Goal: Information Seeking & Learning: Learn about a topic

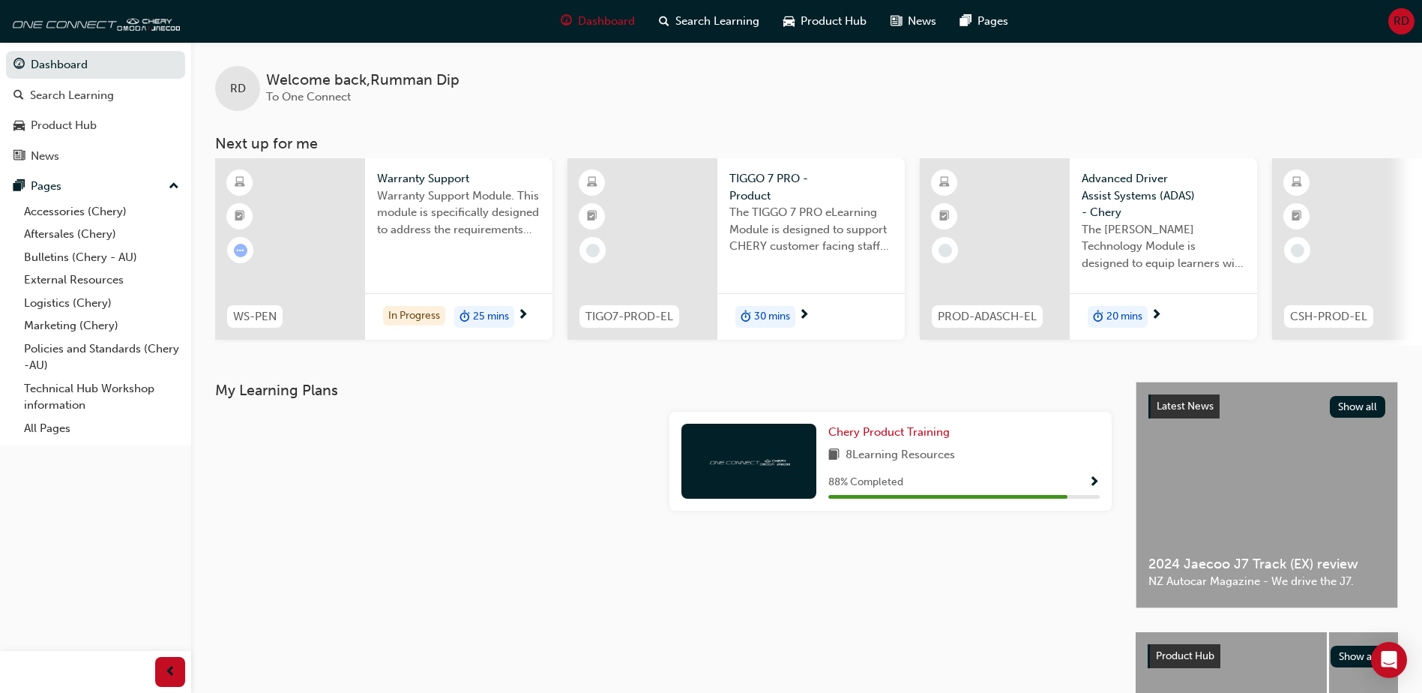
click at [487, 249] on div "Warranty Support Warranty Support Module. This module is specifically designed …" at bounding box center [458, 208] width 187 height 101
click at [930, 435] on span "Chery Product Training" at bounding box center [888, 431] width 121 height 13
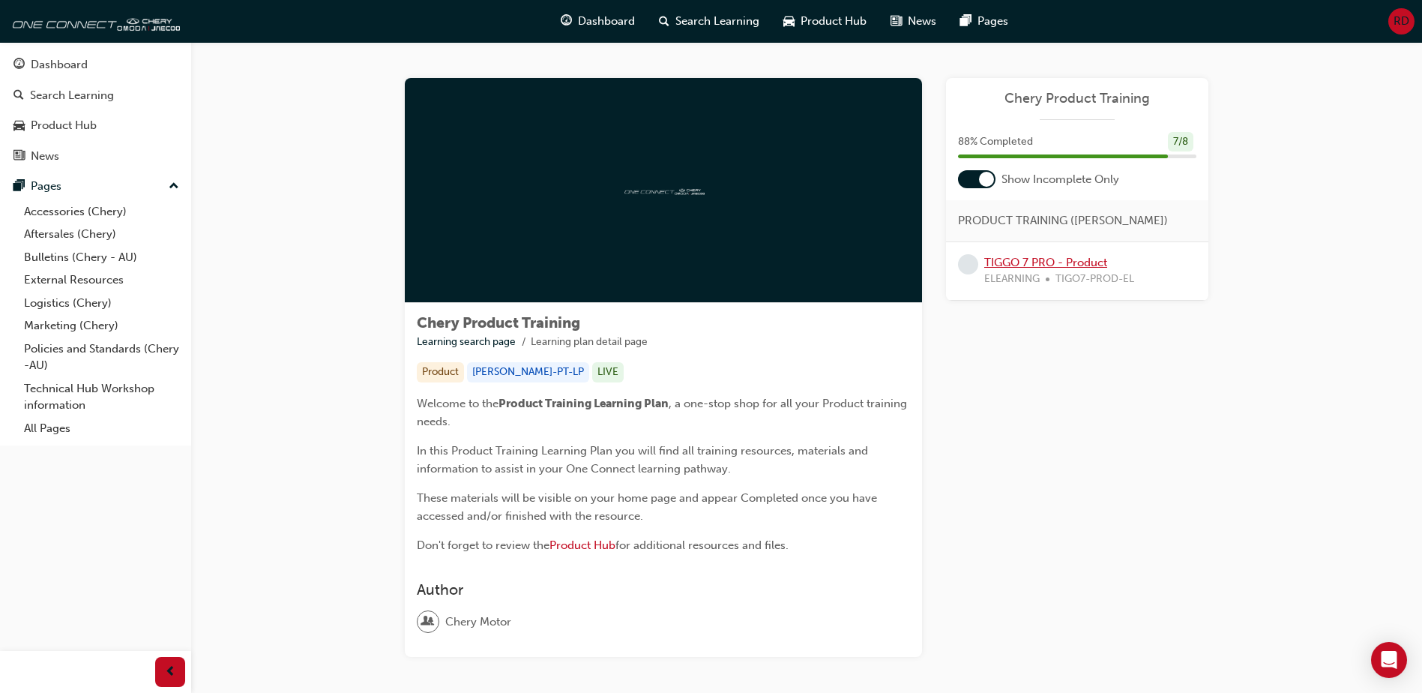
click at [1048, 265] on link "TIGGO 7 PRO - Product" at bounding box center [1045, 262] width 123 height 13
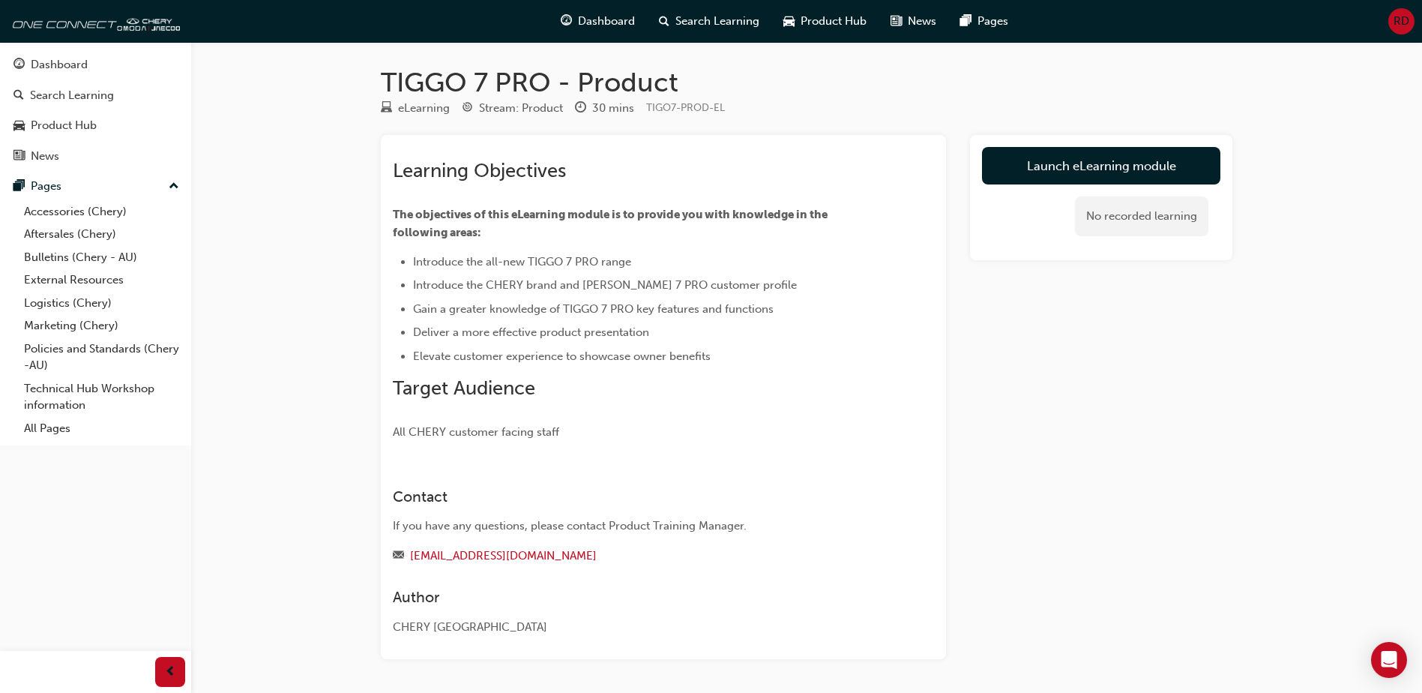
click at [955, 234] on div "Learning Objectives The objectives of this eLearning module is to provide you w…" at bounding box center [806, 397] width 851 height 524
click at [1083, 163] on link "Launch eLearning module" at bounding box center [1101, 165] width 238 height 37
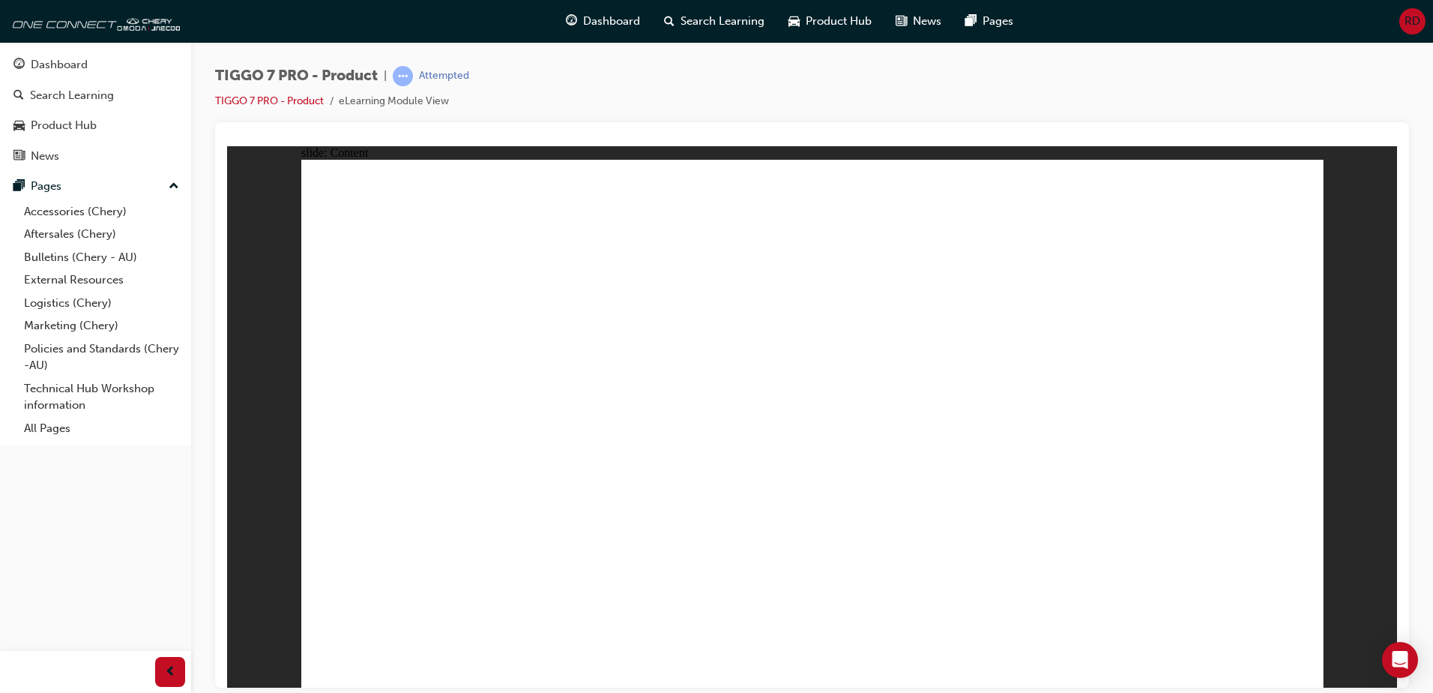
drag, startPoint x: 779, startPoint y: 222, endPoint x: 1210, endPoint y: 454, distance: 489.6
drag, startPoint x: 1134, startPoint y: 206, endPoint x: 573, endPoint y: 441, distance: 608.7
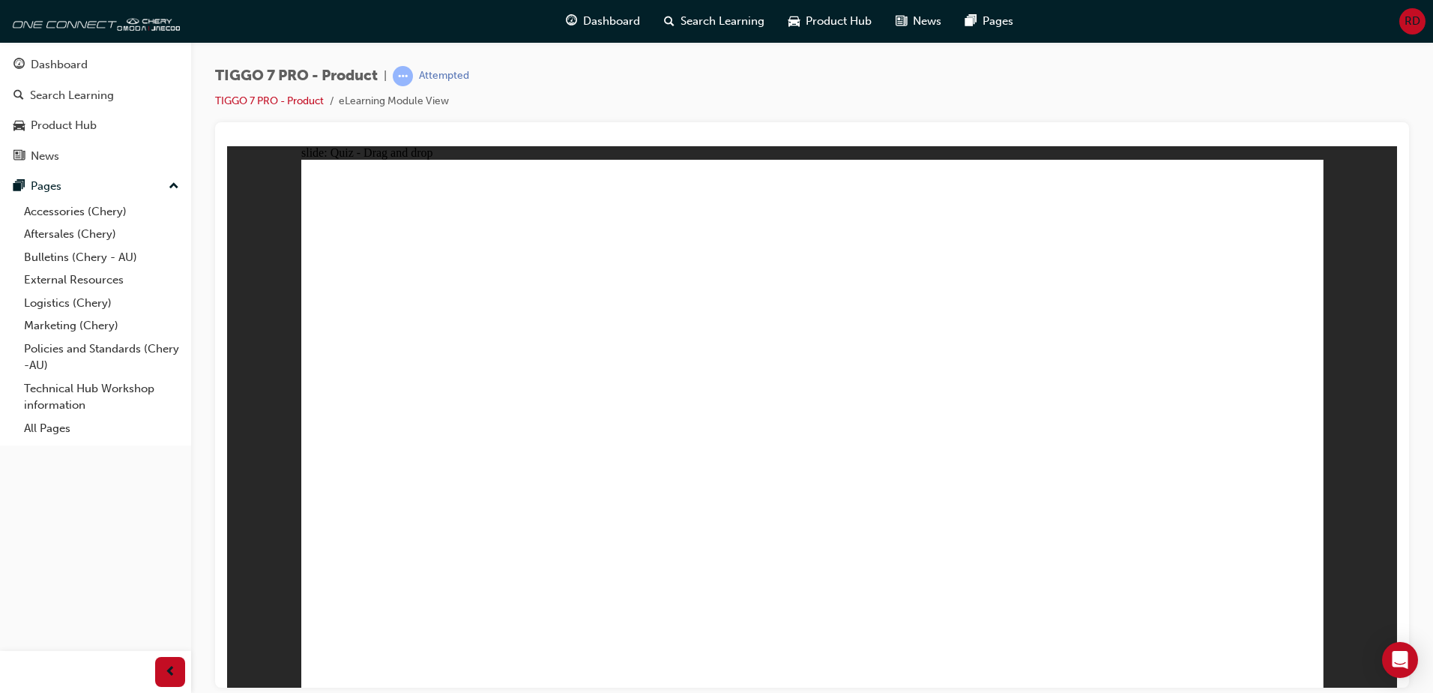
drag, startPoint x: 994, startPoint y: 211, endPoint x: 433, endPoint y: 433, distance: 603.2
drag, startPoint x: 899, startPoint y: 305, endPoint x: 1034, endPoint y: 423, distance: 180.1
drag, startPoint x: 1065, startPoint y: 329, endPoint x: 788, endPoint y: 455, distance: 303.9
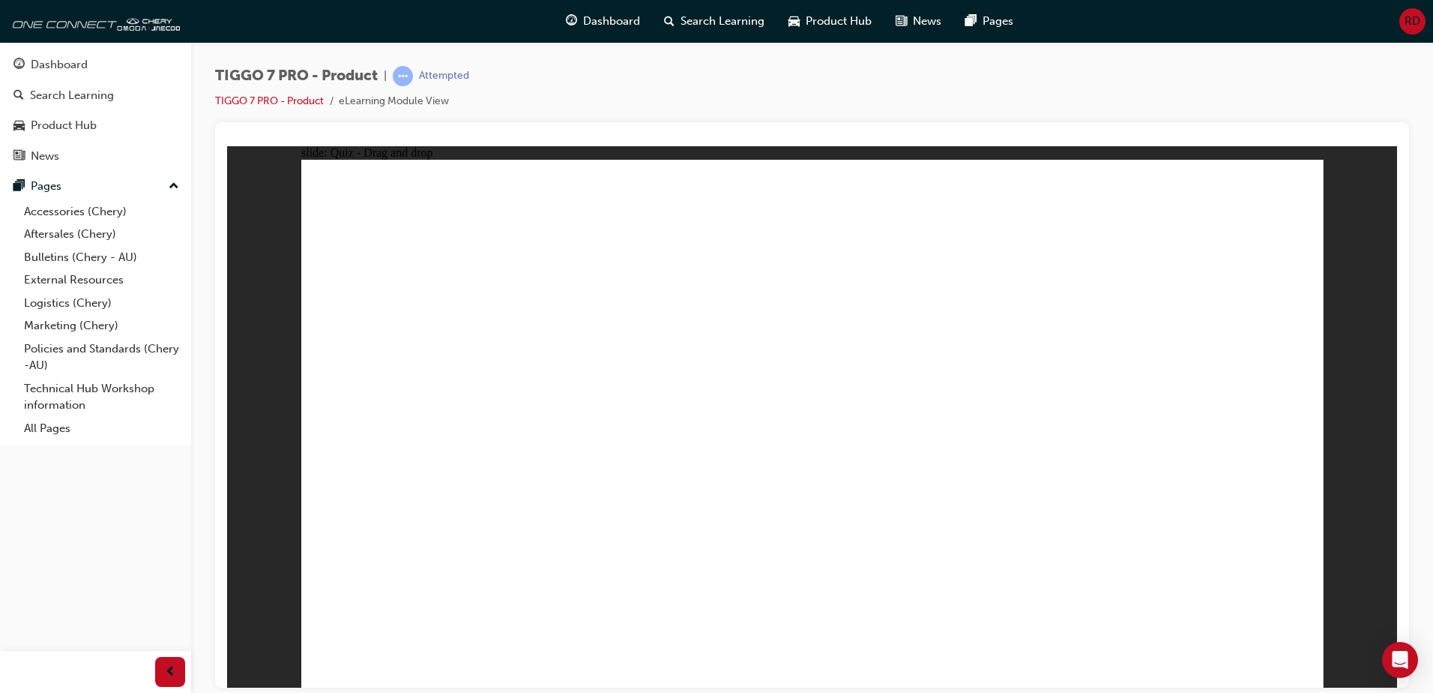
drag, startPoint x: 884, startPoint y: 277, endPoint x: 534, endPoint y: 442, distance: 387.2
drag, startPoint x: 978, startPoint y: 283, endPoint x: 402, endPoint y: 525, distance: 624.2
drag, startPoint x: 1186, startPoint y: 291, endPoint x: 839, endPoint y: 495, distance: 403.5
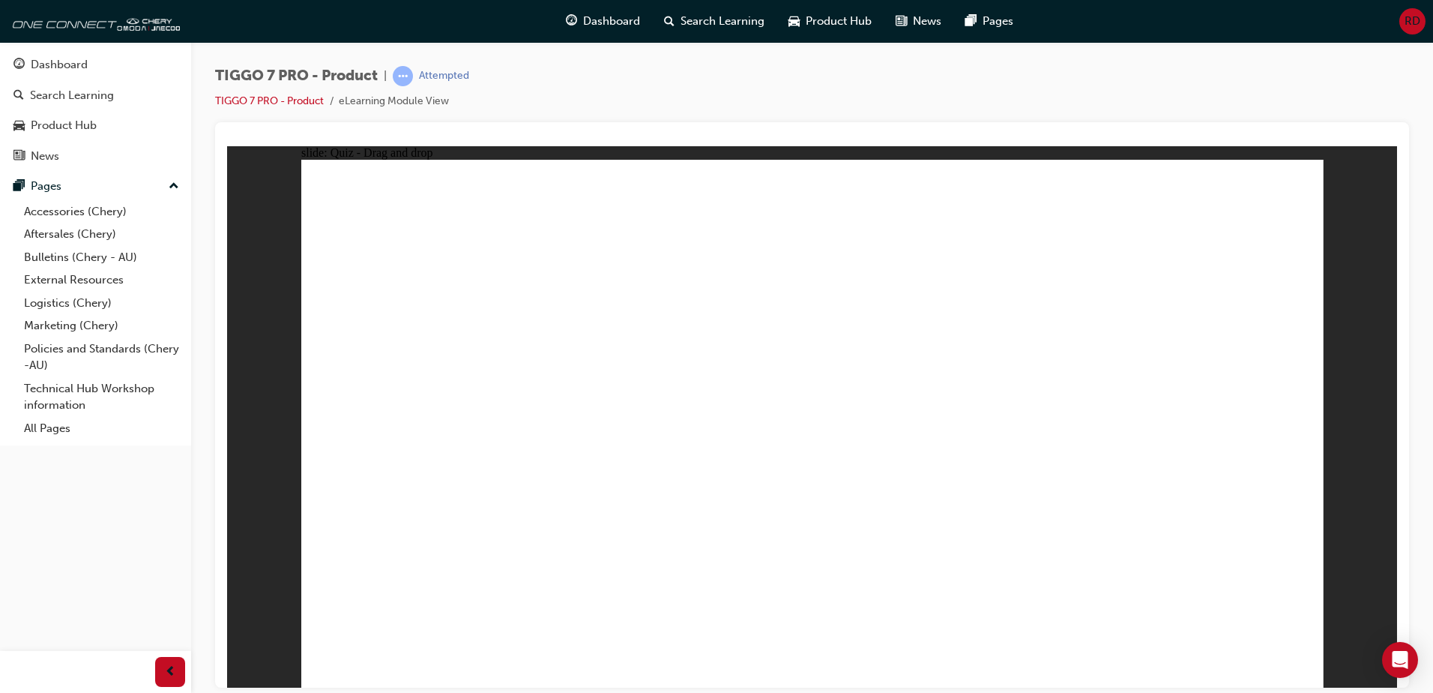
drag, startPoint x: 791, startPoint y: 220, endPoint x: 513, endPoint y: 514, distance: 404.0
drag, startPoint x: 785, startPoint y: 265, endPoint x: 575, endPoint y: 494, distance: 310.8
drag, startPoint x: 893, startPoint y: 221, endPoint x: 600, endPoint y: 513, distance: 413.9
drag, startPoint x: 962, startPoint y: 277, endPoint x: 678, endPoint y: 531, distance: 381.1
drag, startPoint x: 1114, startPoint y: 219, endPoint x: 575, endPoint y: 516, distance: 615.6
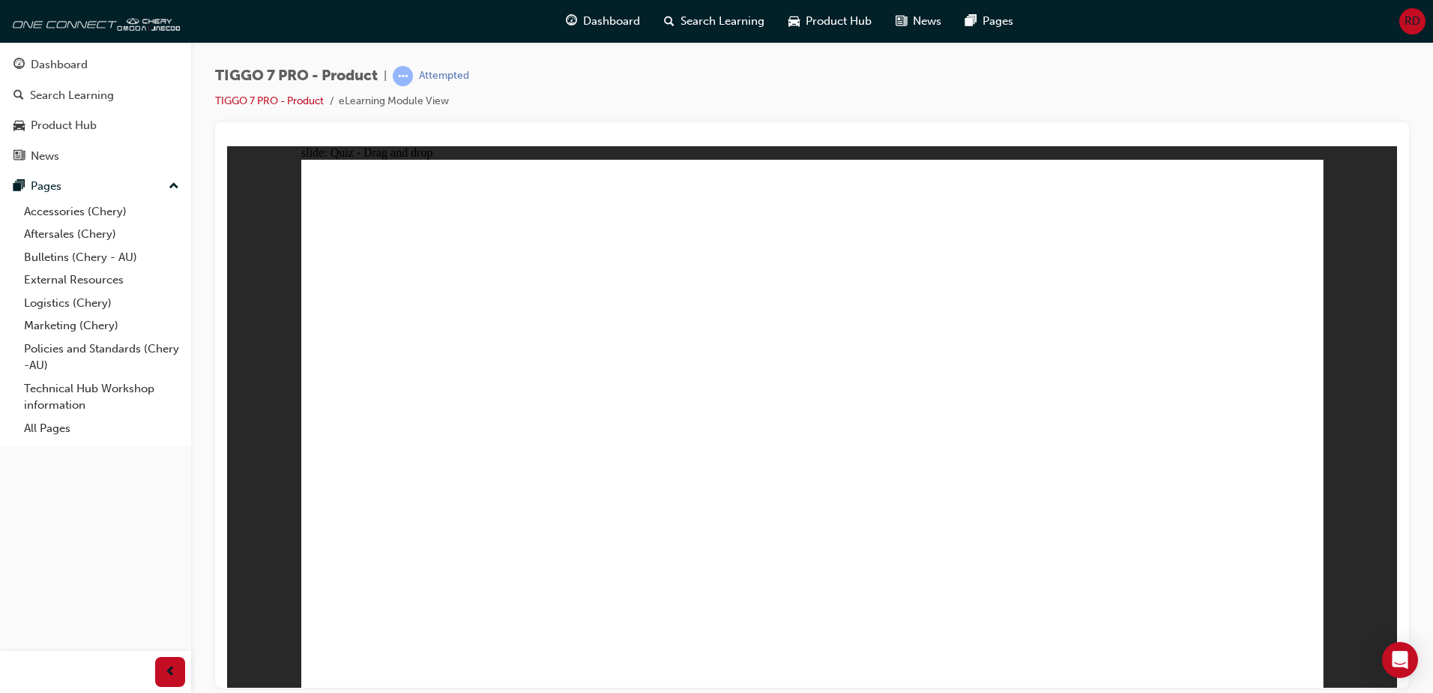
drag, startPoint x: 1234, startPoint y: 211, endPoint x: 564, endPoint y: 551, distance: 750.8
drag, startPoint x: 906, startPoint y: 264, endPoint x: 687, endPoint y: 527, distance: 342.7
drag, startPoint x: 901, startPoint y: 312, endPoint x: 672, endPoint y: 570, distance: 345.6
drag, startPoint x: 998, startPoint y: 298, endPoint x: 603, endPoint y: 549, distance: 468.3
drag, startPoint x: 1006, startPoint y: 266, endPoint x: 624, endPoint y: 564, distance: 484.9
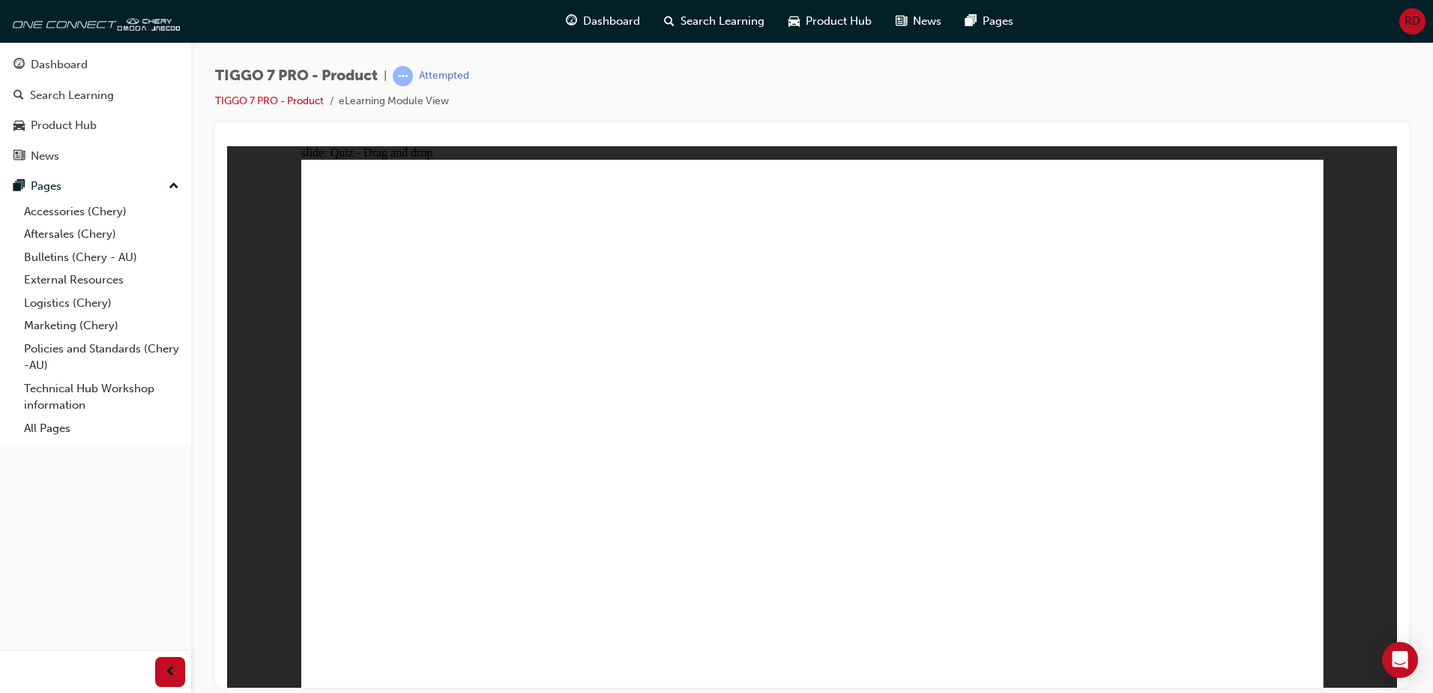
drag, startPoint x: 1101, startPoint y: 271, endPoint x: 626, endPoint y: 566, distance: 559.1
drag, startPoint x: 1189, startPoint y: 288, endPoint x: 683, endPoint y: 566, distance: 578.0
drag, startPoint x: 1133, startPoint y: 311, endPoint x: 511, endPoint y: 566, distance: 671.6
drag, startPoint x: 385, startPoint y: 484, endPoint x: 860, endPoint y: 484, distance: 475.2
drag, startPoint x: 489, startPoint y: 511, endPoint x: 923, endPoint y: 491, distance: 434.4
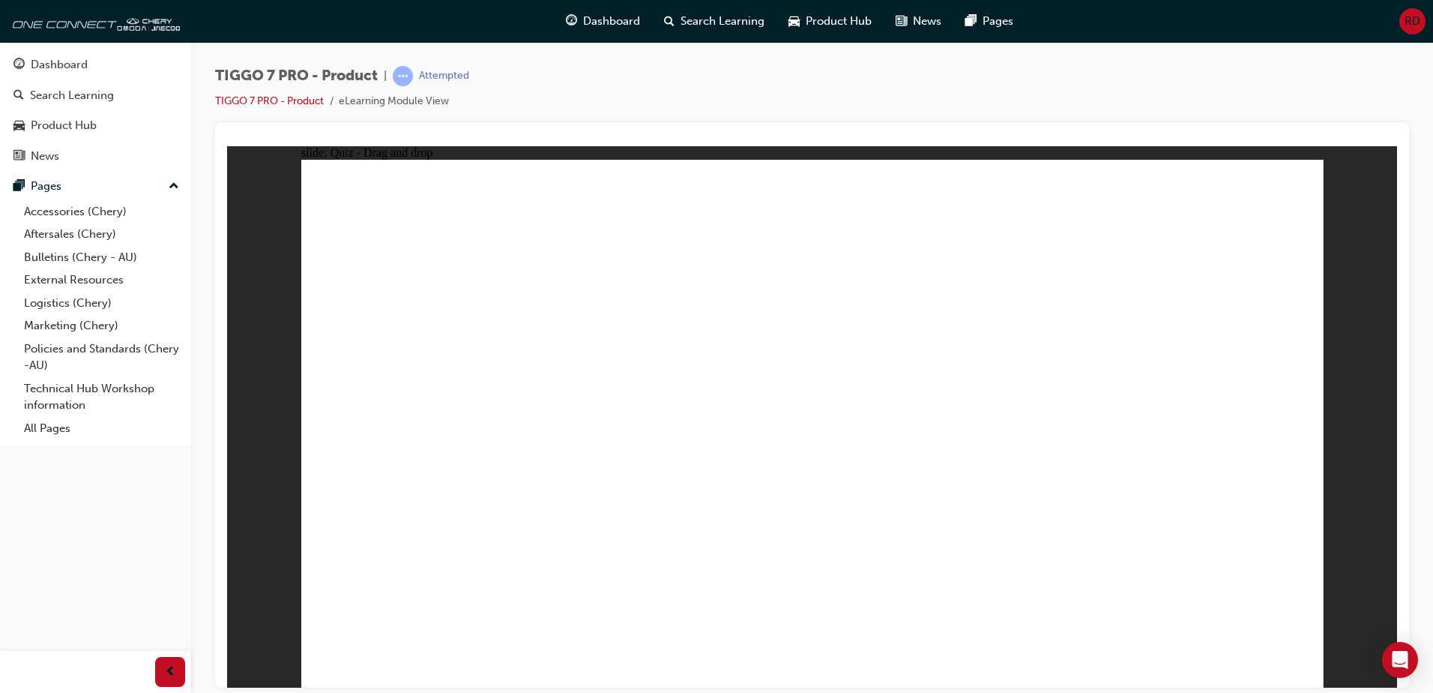
drag, startPoint x: 680, startPoint y: 483, endPoint x: 1069, endPoint y: 490, distance: 389.1
drag, startPoint x: 495, startPoint y: 510, endPoint x: 1099, endPoint y: 490, distance: 604.4
drag, startPoint x: 496, startPoint y: 515, endPoint x: 835, endPoint y: 528, distance: 339.0
drag, startPoint x: 693, startPoint y: 504, endPoint x: 957, endPoint y: 513, distance: 264.0
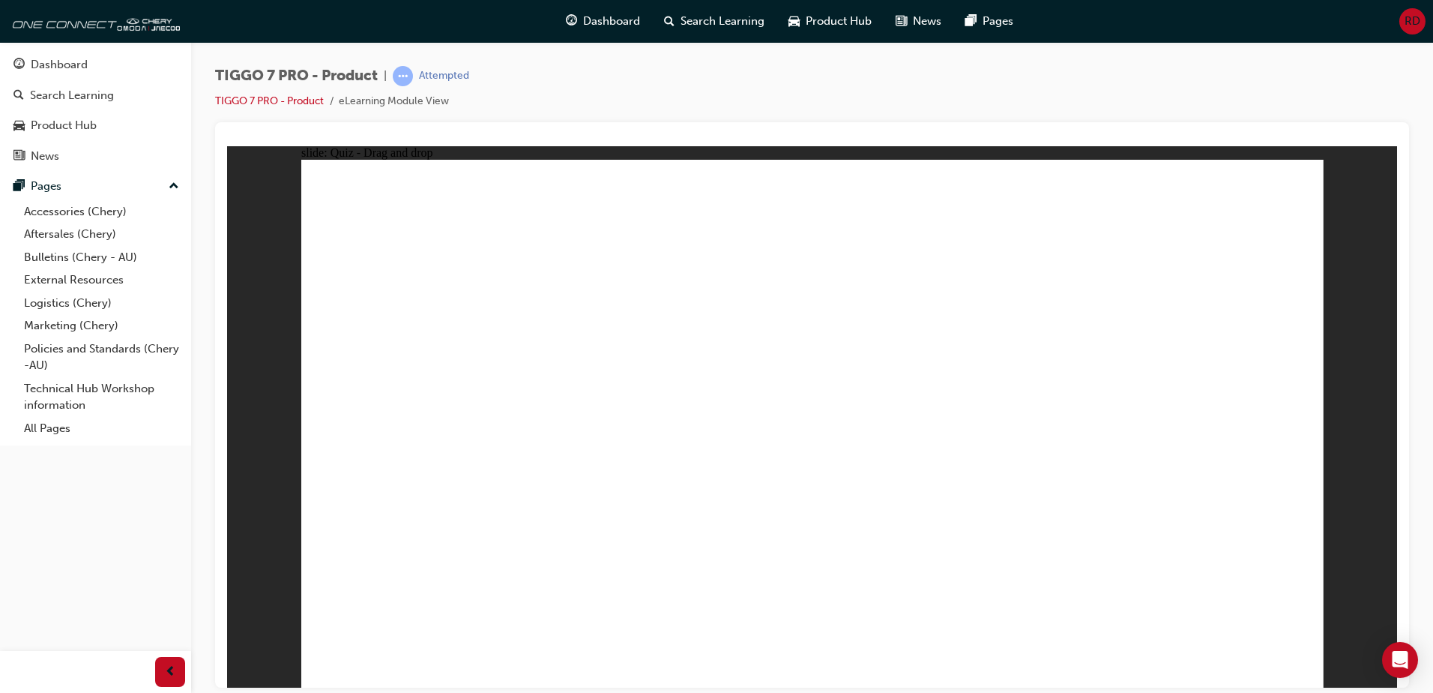
drag, startPoint x: 810, startPoint y: 268, endPoint x: 524, endPoint y: 436, distance: 332.3
drag, startPoint x: 987, startPoint y: 255, endPoint x: 570, endPoint y: 443, distance: 457.9
drag, startPoint x: 1194, startPoint y: 250, endPoint x: 890, endPoint y: 426, distance: 351.2
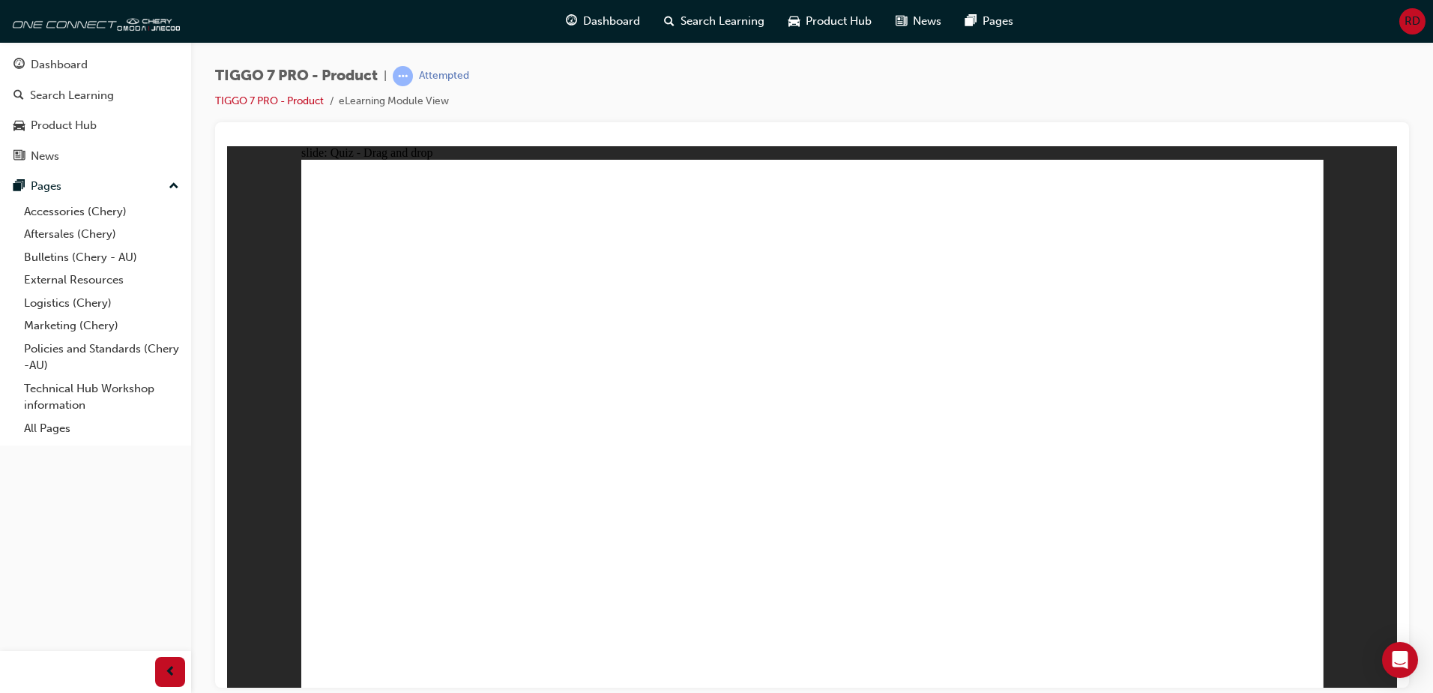
radio input "true"
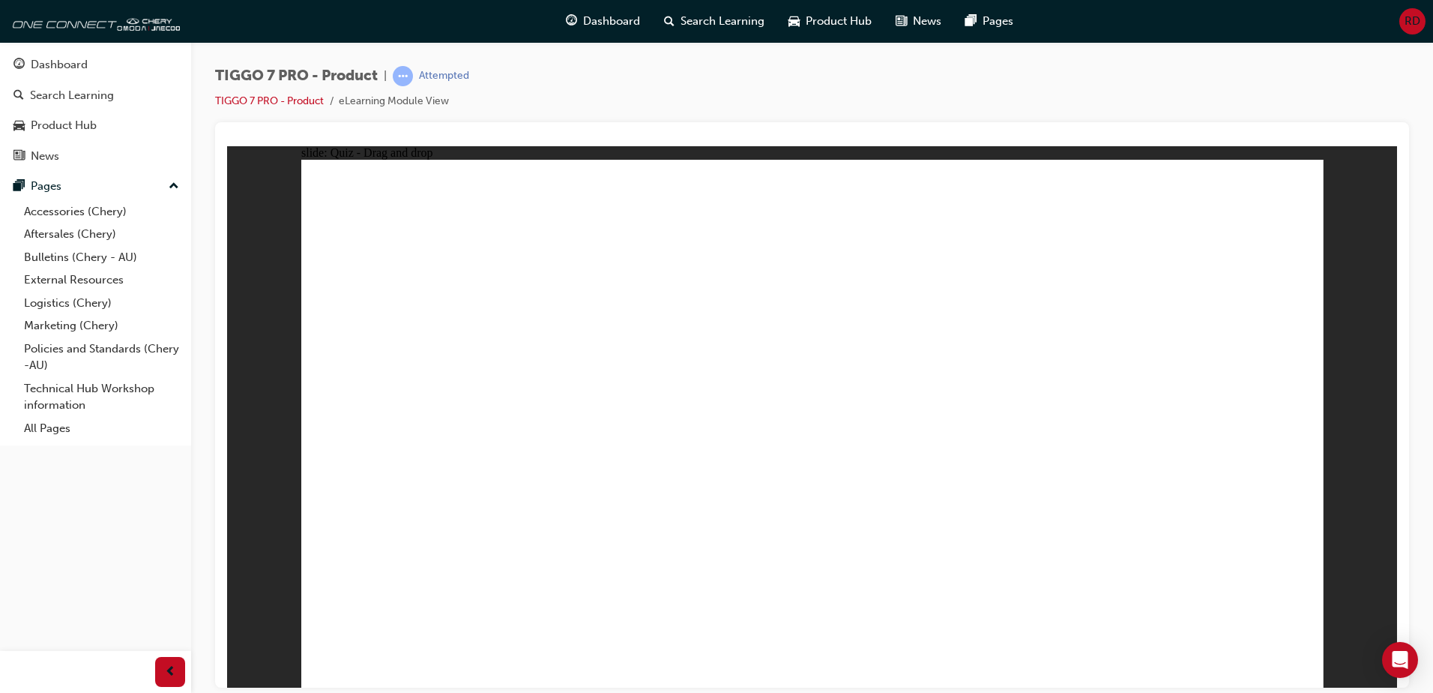
drag, startPoint x: 788, startPoint y: 214, endPoint x: 903, endPoint y: 497, distance: 305.2
drag, startPoint x: 1023, startPoint y: 217, endPoint x: 1064, endPoint y: 517, distance: 303.4
drag, startPoint x: 1202, startPoint y: 204, endPoint x: 951, endPoint y: 515, distance: 399.7
drag, startPoint x: 963, startPoint y: 312, endPoint x: 569, endPoint y: 503, distance: 438.1
drag, startPoint x: 1058, startPoint y: 251, endPoint x: 569, endPoint y: 528, distance: 562.2
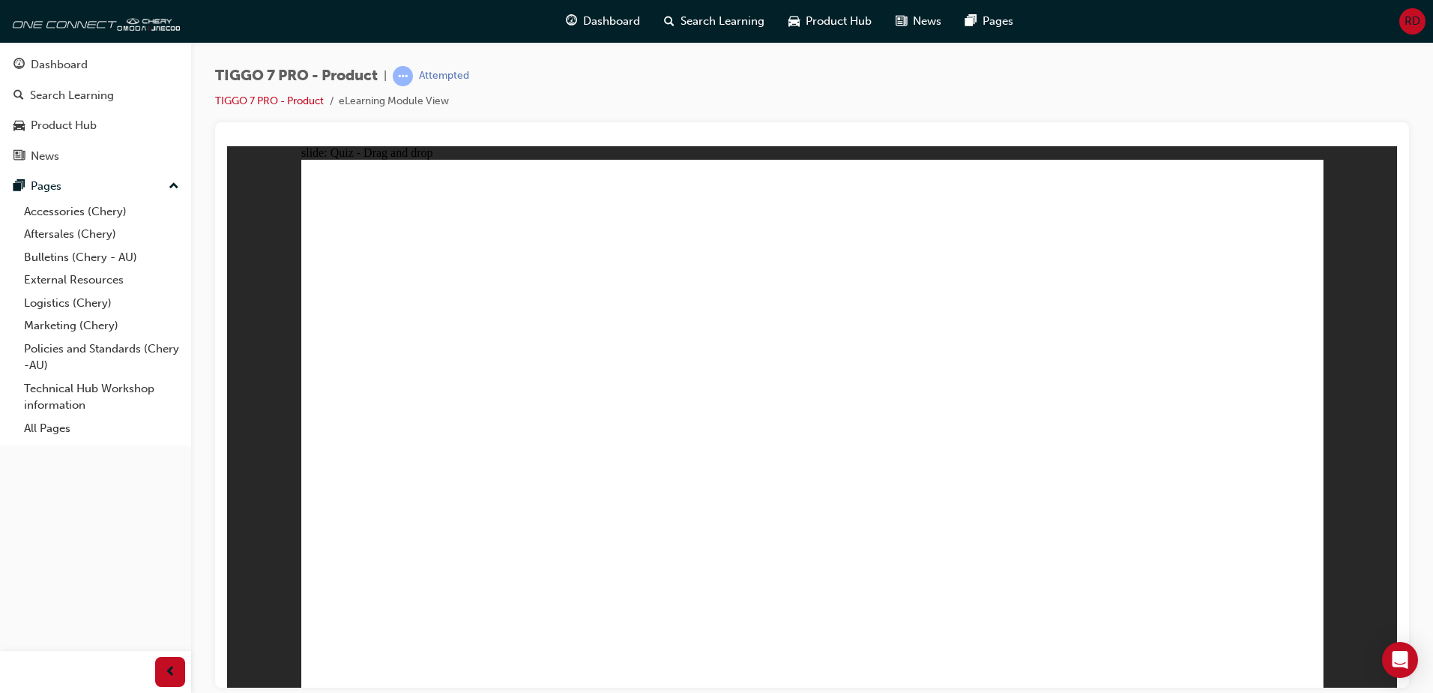
drag, startPoint x: 1037, startPoint y: 232, endPoint x: 1034, endPoint y: 247, distance: 14.7
drag, startPoint x: 1017, startPoint y: 268, endPoint x: 603, endPoint y: 554, distance: 502.7
drag, startPoint x: 996, startPoint y: 295, endPoint x: 491, endPoint y: 526, distance: 555.7
drag, startPoint x: 805, startPoint y: 252, endPoint x: 1006, endPoint y: 498, distance: 318.0
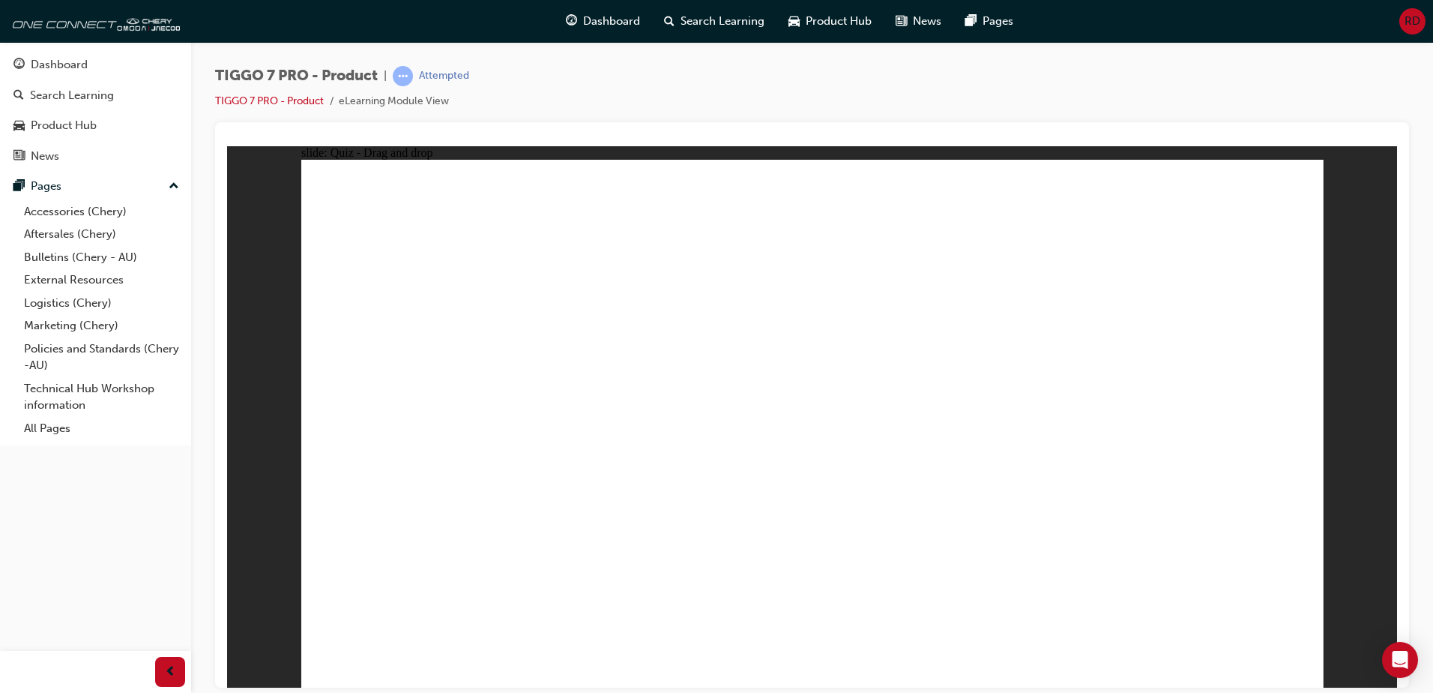
radio input "true"
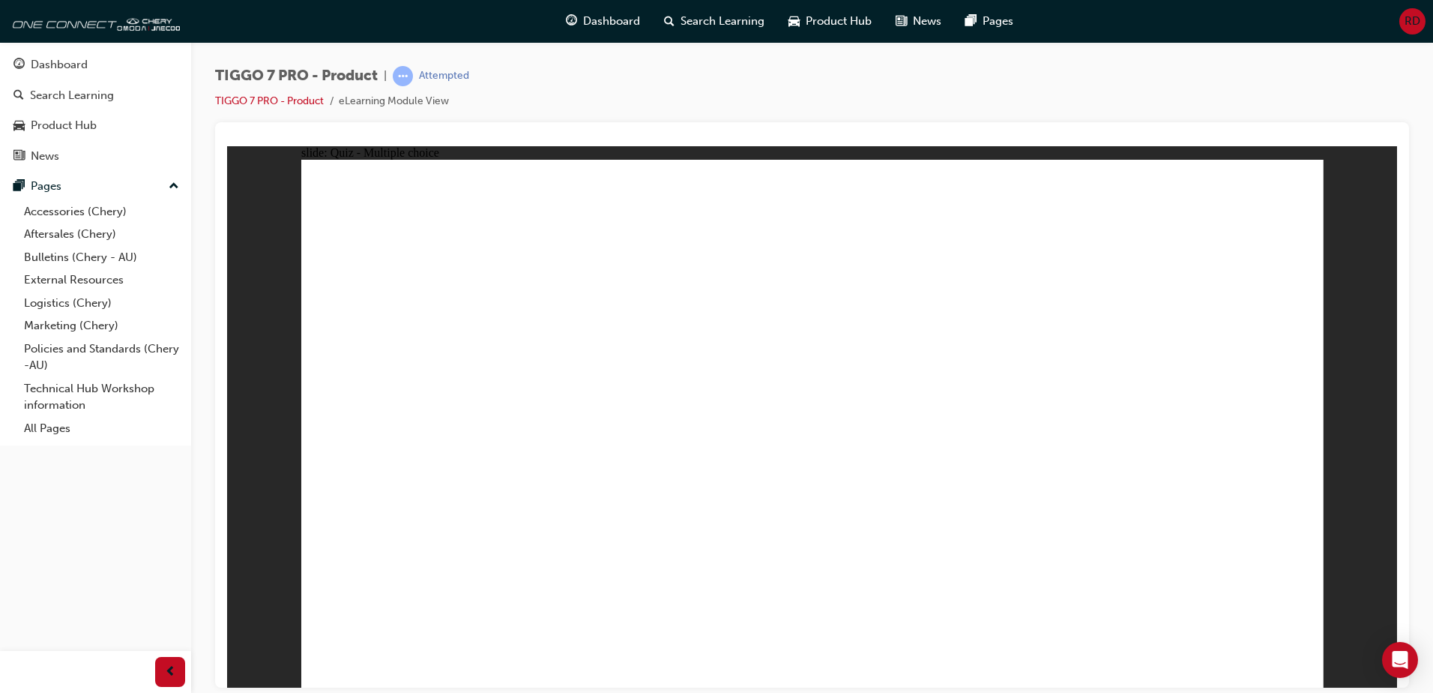
drag, startPoint x: 1001, startPoint y: 213, endPoint x: 659, endPoint y: 451, distance: 417.3
drag, startPoint x: 829, startPoint y: 327, endPoint x: 776, endPoint y: 449, distance: 133.0
drag, startPoint x: 808, startPoint y: 234, endPoint x: 1034, endPoint y: 454, distance: 315.4
drag, startPoint x: 1087, startPoint y: 304, endPoint x: 1204, endPoint y: 441, distance: 179.7
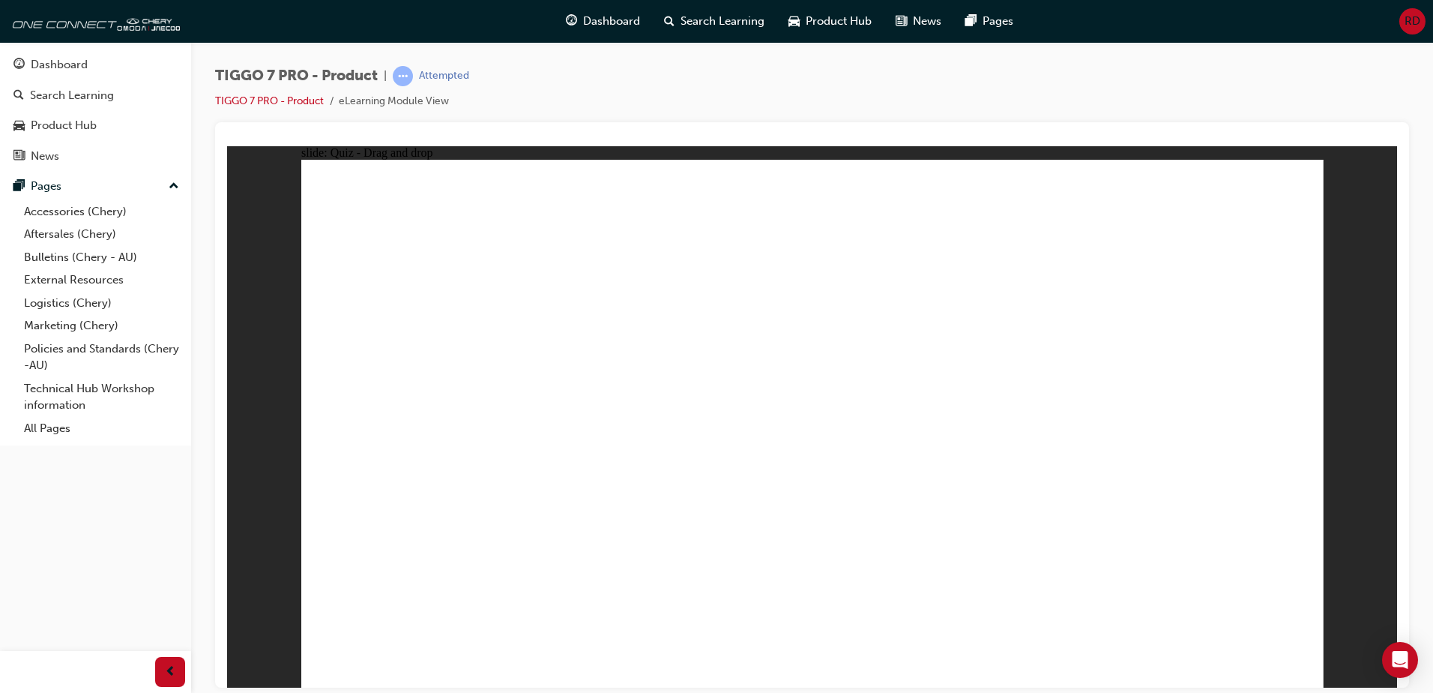
drag, startPoint x: 1189, startPoint y: 244, endPoint x: 440, endPoint y: 486, distance: 787.6
radio input "true"
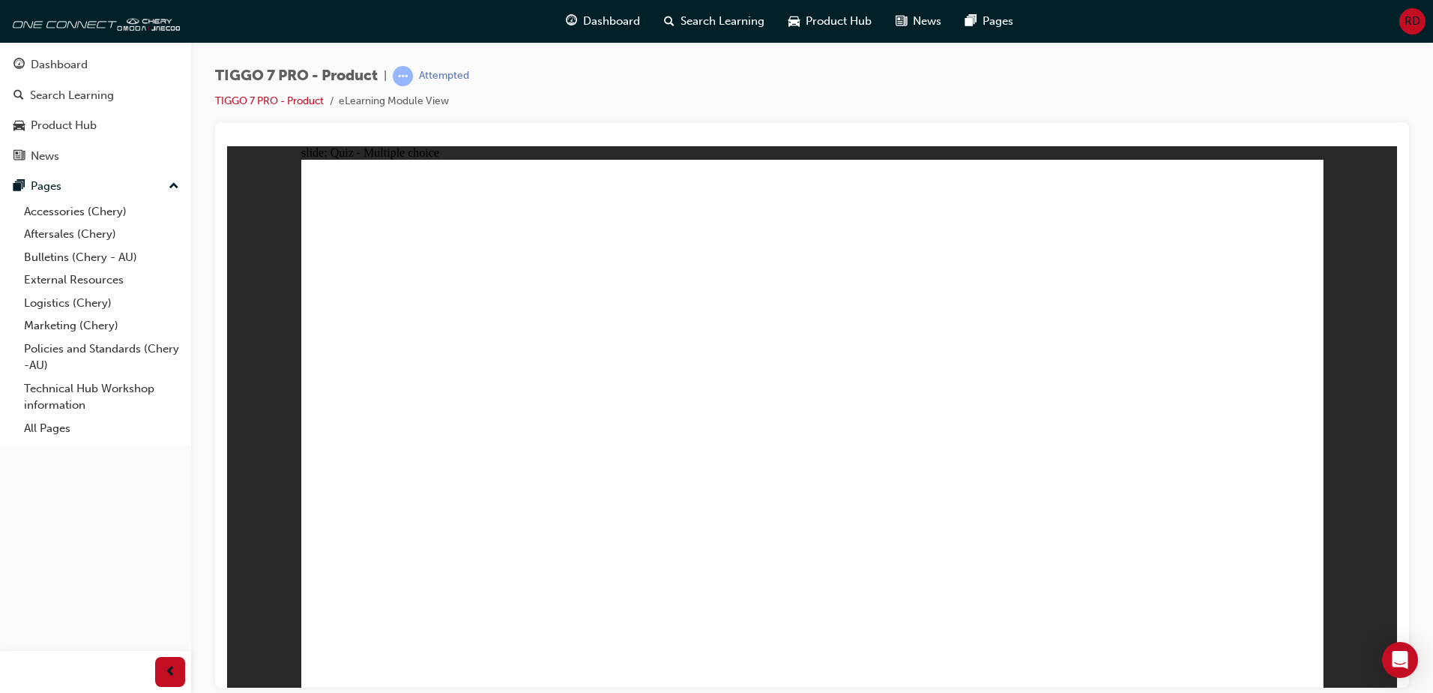
radio input "true"
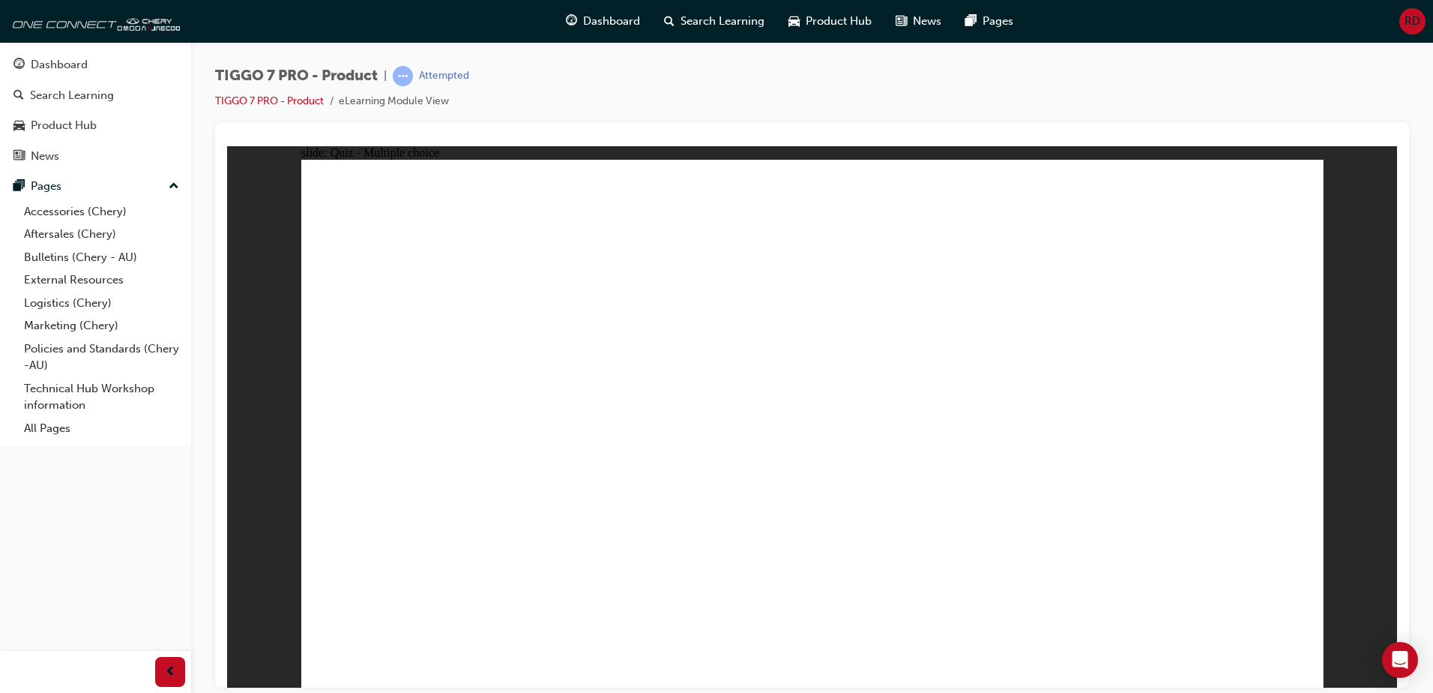
drag, startPoint x: 750, startPoint y: 243, endPoint x: 1176, endPoint y: 468, distance: 481.5
drag, startPoint x: 956, startPoint y: 205, endPoint x: 357, endPoint y: 441, distance: 643.7
drag, startPoint x: 1199, startPoint y: 208, endPoint x: 627, endPoint y: 426, distance: 612.5
drag, startPoint x: 850, startPoint y: 325, endPoint x: 964, endPoint y: 449, distance: 168.7
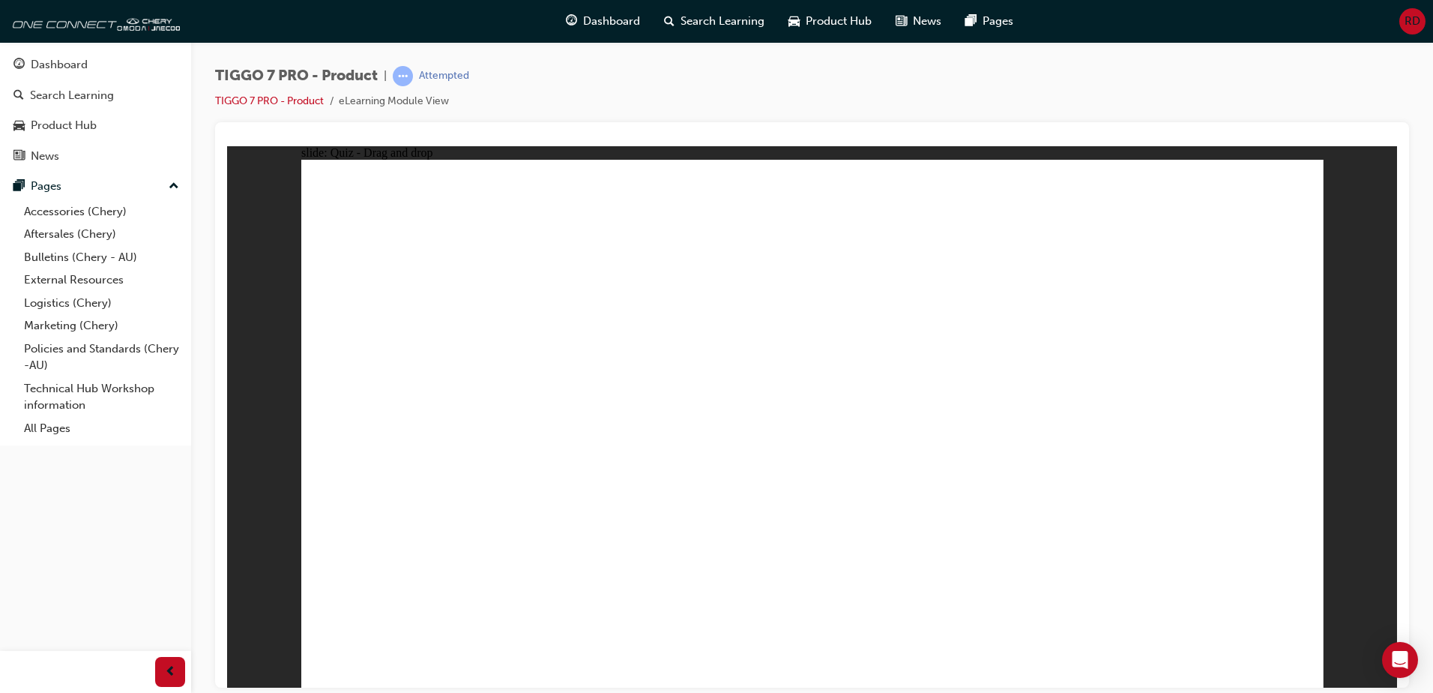
drag, startPoint x: 1049, startPoint y: 337, endPoint x: 794, endPoint y: 455, distance: 280.0
drag, startPoint x: 848, startPoint y: 294, endPoint x: 613, endPoint y: 422, distance: 267.3
drag, startPoint x: 992, startPoint y: 304, endPoint x: 480, endPoint y: 535, distance: 561.6
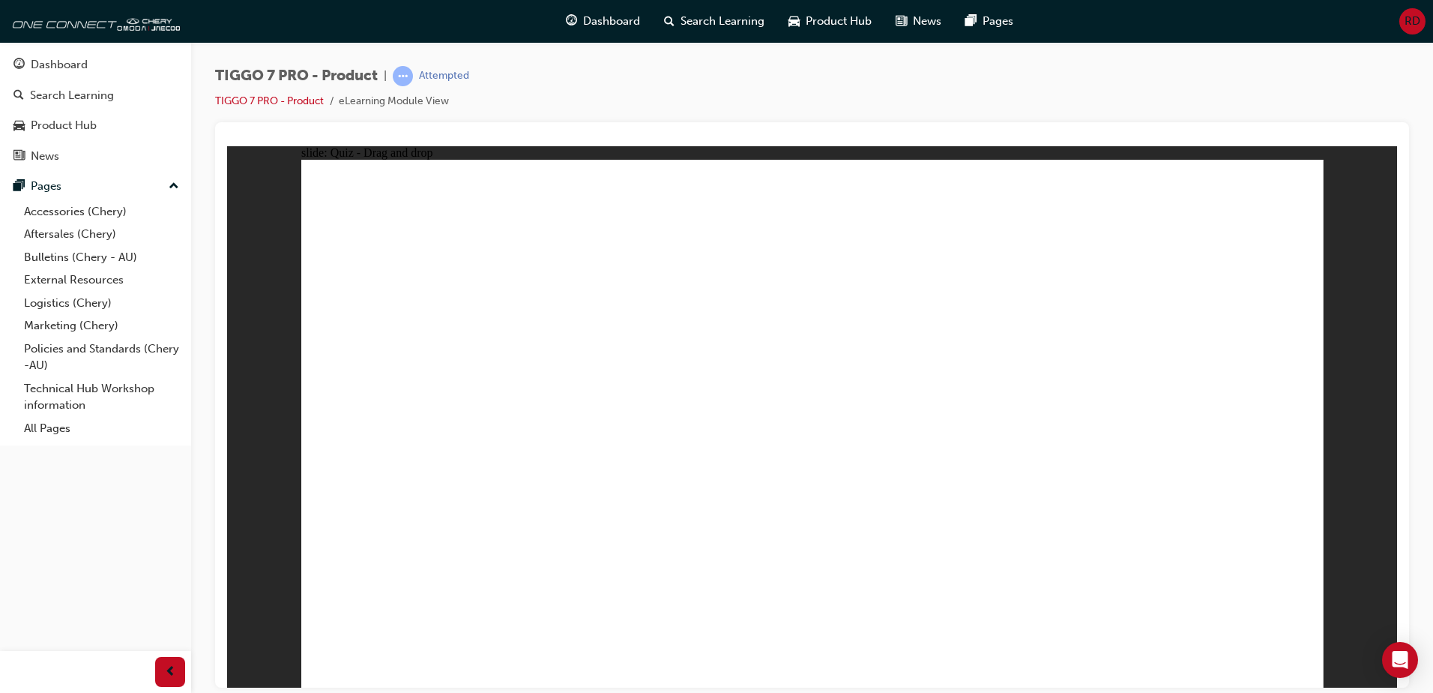
drag, startPoint x: 1192, startPoint y: 289, endPoint x: 823, endPoint y: 486, distance: 419.2
drag, startPoint x: 776, startPoint y: 227, endPoint x: 372, endPoint y: 528, distance: 504.0
drag, startPoint x: 807, startPoint y: 259, endPoint x: 524, endPoint y: 495, distance: 368.8
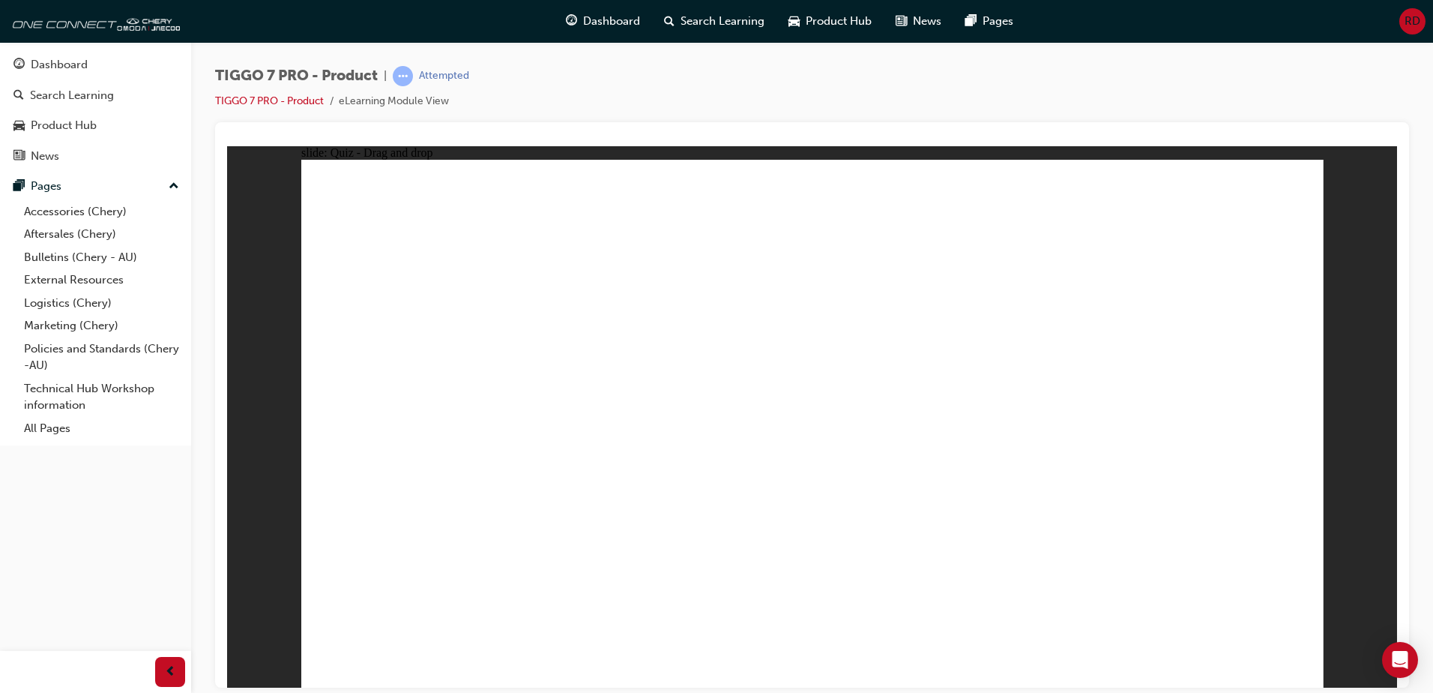
drag, startPoint x: 903, startPoint y: 221, endPoint x: 557, endPoint y: 499, distance: 444.1
drag, startPoint x: 883, startPoint y: 256, endPoint x: 696, endPoint y: 432, distance: 256.1
drag, startPoint x: 908, startPoint y: 302, endPoint x: 591, endPoint y: 525, distance: 387.4
drag, startPoint x: 1007, startPoint y: 301, endPoint x: 620, endPoint y: 520, distance: 445.4
drag, startPoint x: 1112, startPoint y: 308, endPoint x: 701, endPoint y: 539, distance: 471.8
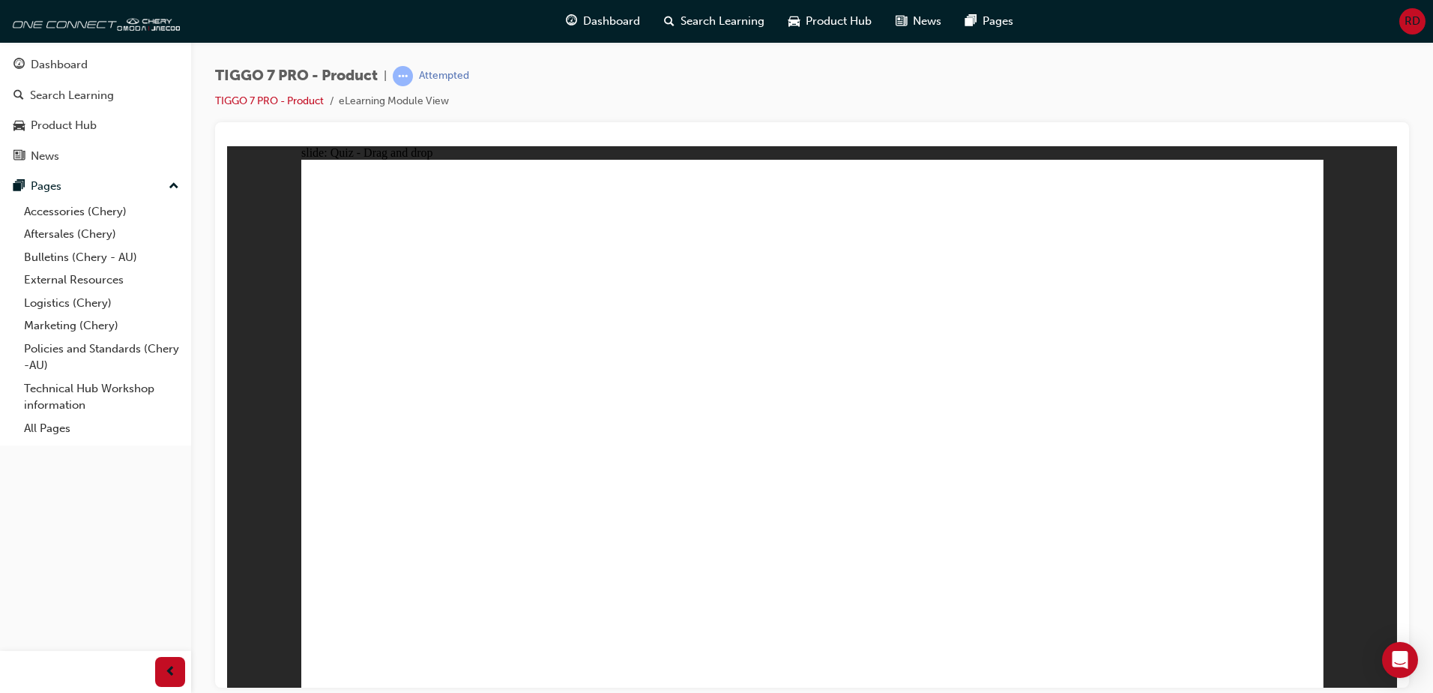
drag, startPoint x: 1025, startPoint y: 214, endPoint x: 713, endPoint y: 545, distance: 454.4
drag, startPoint x: 1118, startPoint y: 260, endPoint x: 615, endPoint y: 542, distance: 577.1
drag, startPoint x: 1028, startPoint y: 260, endPoint x: 716, endPoint y: 544, distance: 421.8
drag, startPoint x: 1219, startPoint y: 249, endPoint x: 622, endPoint y: 540, distance: 664.4
drag, startPoint x: 1079, startPoint y: 250, endPoint x: 660, endPoint y: 554, distance: 517.2
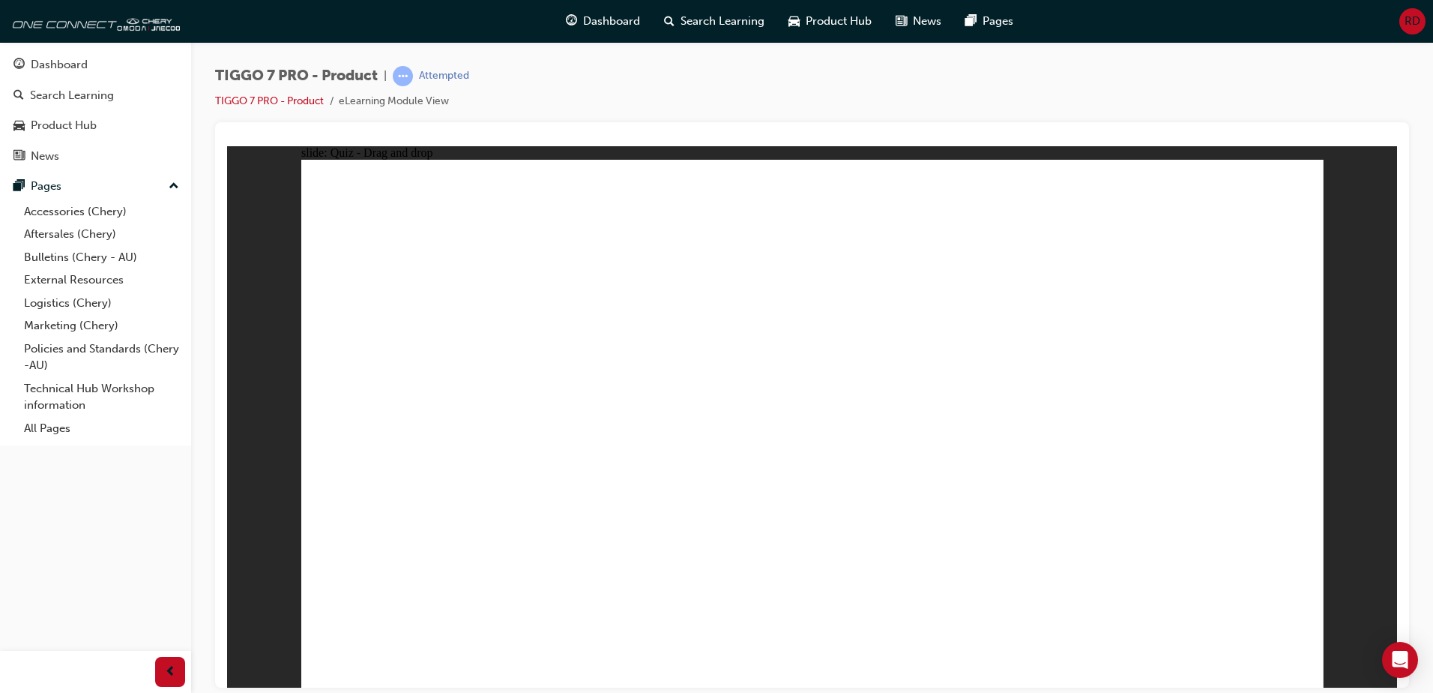
drag, startPoint x: 1150, startPoint y: 307, endPoint x: 480, endPoint y: 575, distance: 721.1
drag, startPoint x: 615, startPoint y: 532, endPoint x: 899, endPoint y: 494, distance: 286.6
drag, startPoint x: 718, startPoint y: 490, endPoint x: 891, endPoint y: 495, distance: 173.2
drag, startPoint x: 412, startPoint y: 514, endPoint x: 997, endPoint y: 511, distance: 584.6
drag, startPoint x: 429, startPoint y: 486, endPoint x: 1123, endPoint y: 500, distance: 694.2
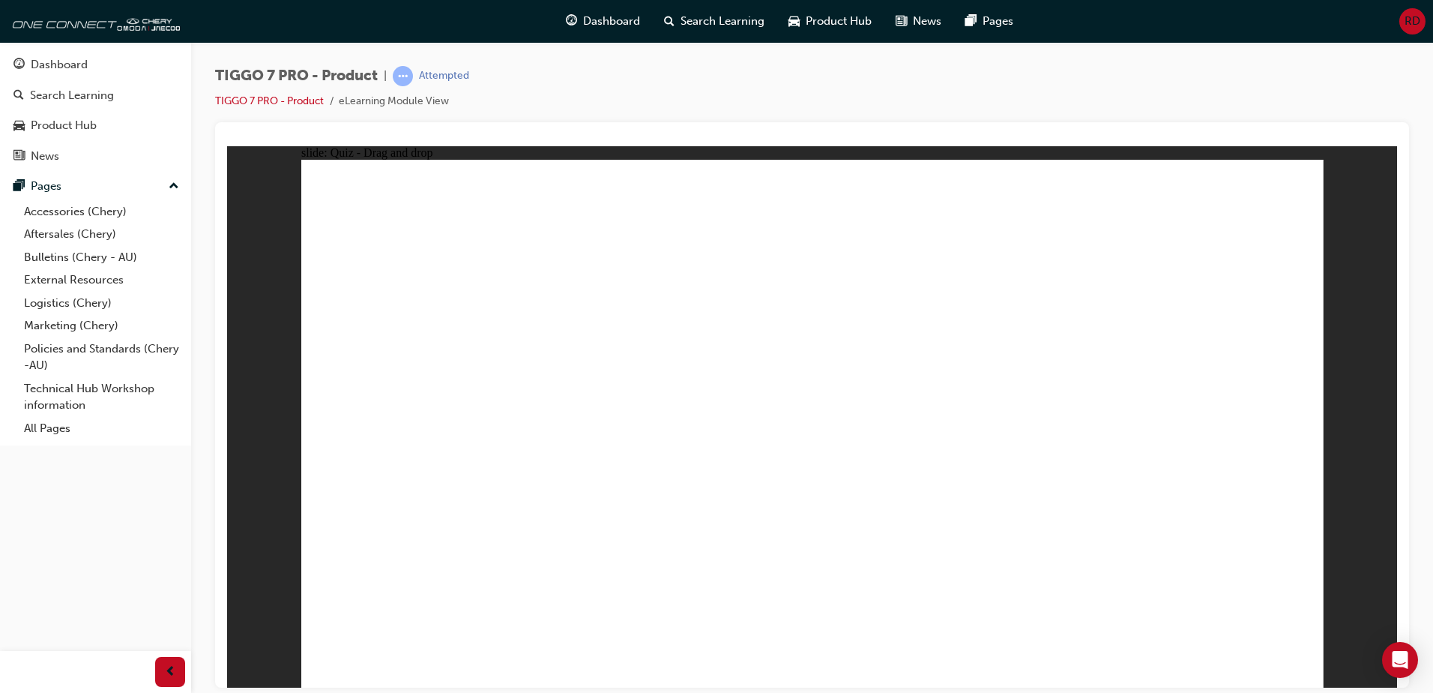
drag, startPoint x: 673, startPoint y: 518, endPoint x: 850, endPoint y: 531, distance: 177.3
drag, startPoint x: 795, startPoint y: 277, endPoint x: 513, endPoint y: 453, distance: 331.9
drag, startPoint x: 1016, startPoint y: 264, endPoint x: 566, endPoint y: 507, distance: 511.4
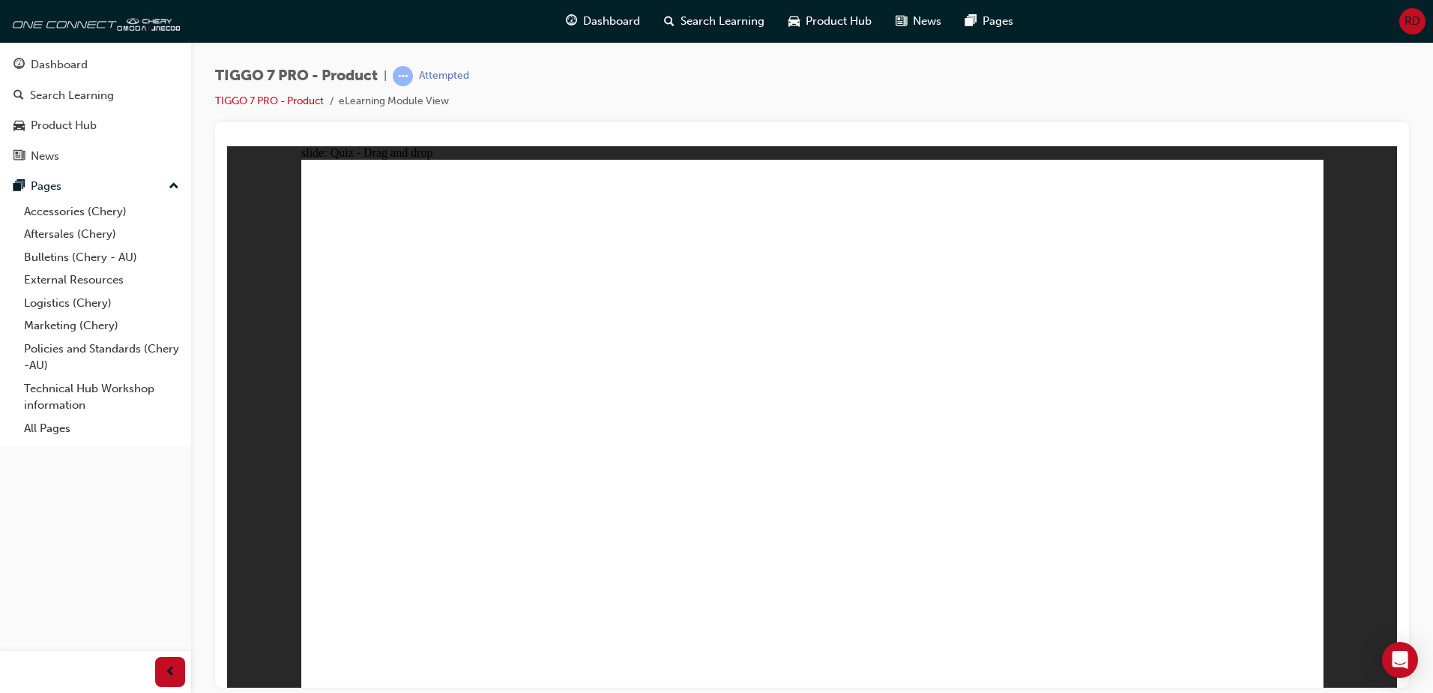
drag, startPoint x: 1235, startPoint y: 274, endPoint x: 920, endPoint y: 531, distance: 407.0
radio input "true"
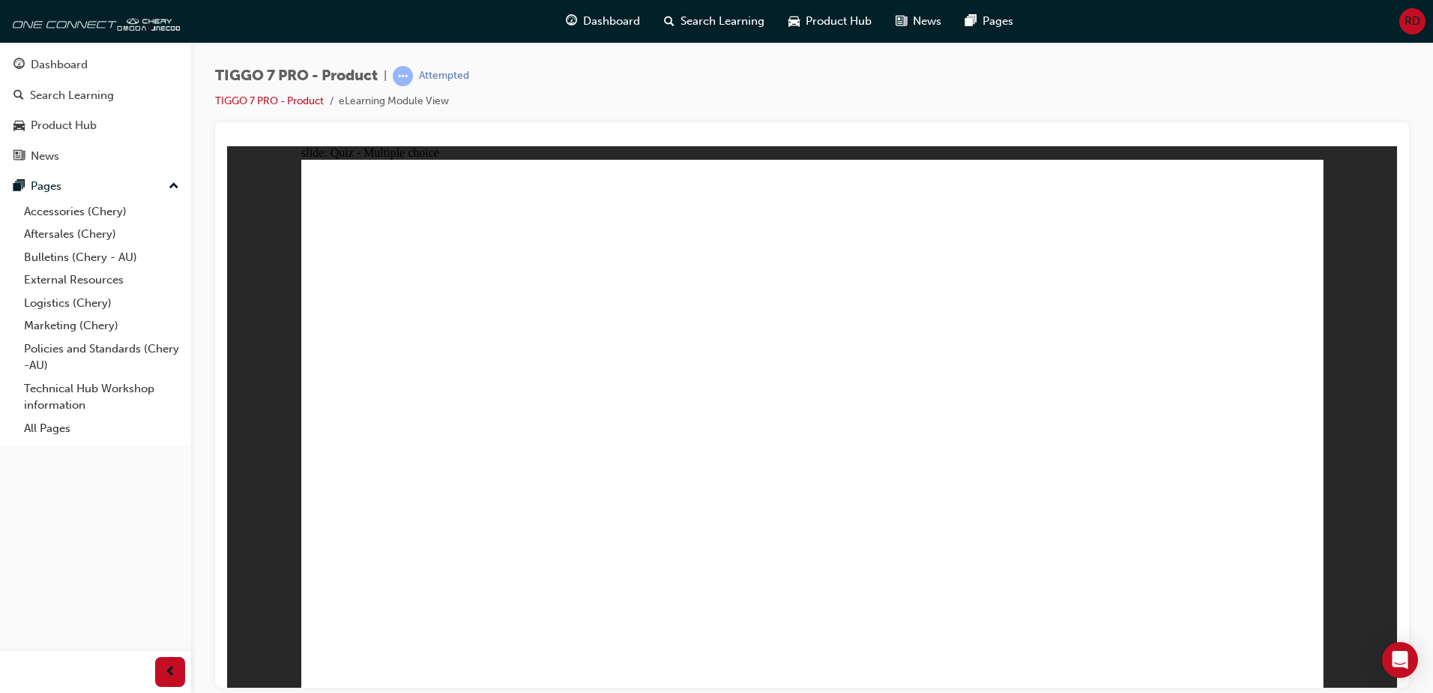
drag, startPoint x: 785, startPoint y: 221, endPoint x: 815, endPoint y: 523, distance: 303.6
drag, startPoint x: 847, startPoint y: 252, endPoint x: 882, endPoint y: 507, distance: 257.3
drag, startPoint x: 1004, startPoint y: 252, endPoint x: 952, endPoint y: 516, distance: 269.7
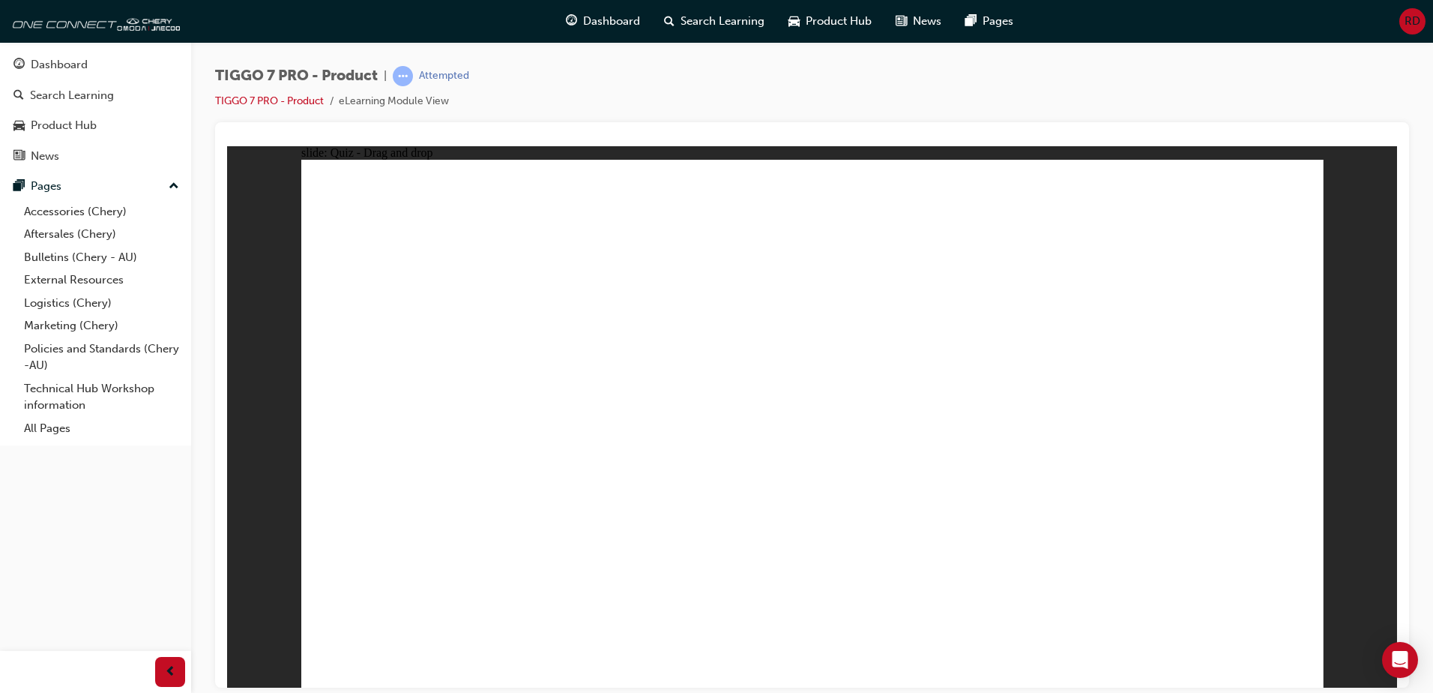
drag, startPoint x: 1031, startPoint y: 286, endPoint x: 974, endPoint y: 435, distance: 159.7
drag, startPoint x: 983, startPoint y: 218, endPoint x: 933, endPoint y: 553, distance: 338.8
drag, startPoint x: 1185, startPoint y: 253, endPoint x: 1065, endPoint y: 553, distance: 322.9
drag, startPoint x: 1181, startPoint y: 217, endPoint x: 928, endPoint y: 575, distance: 438.2
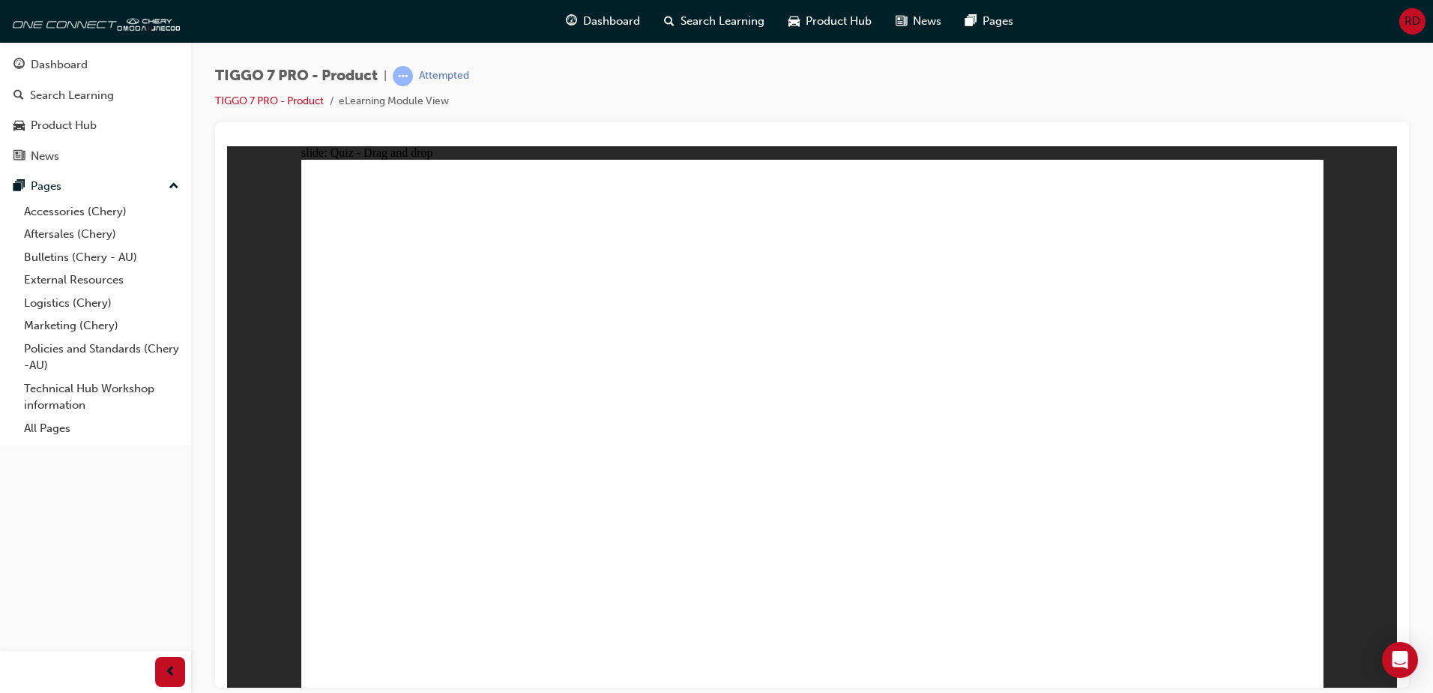
radio input "true"
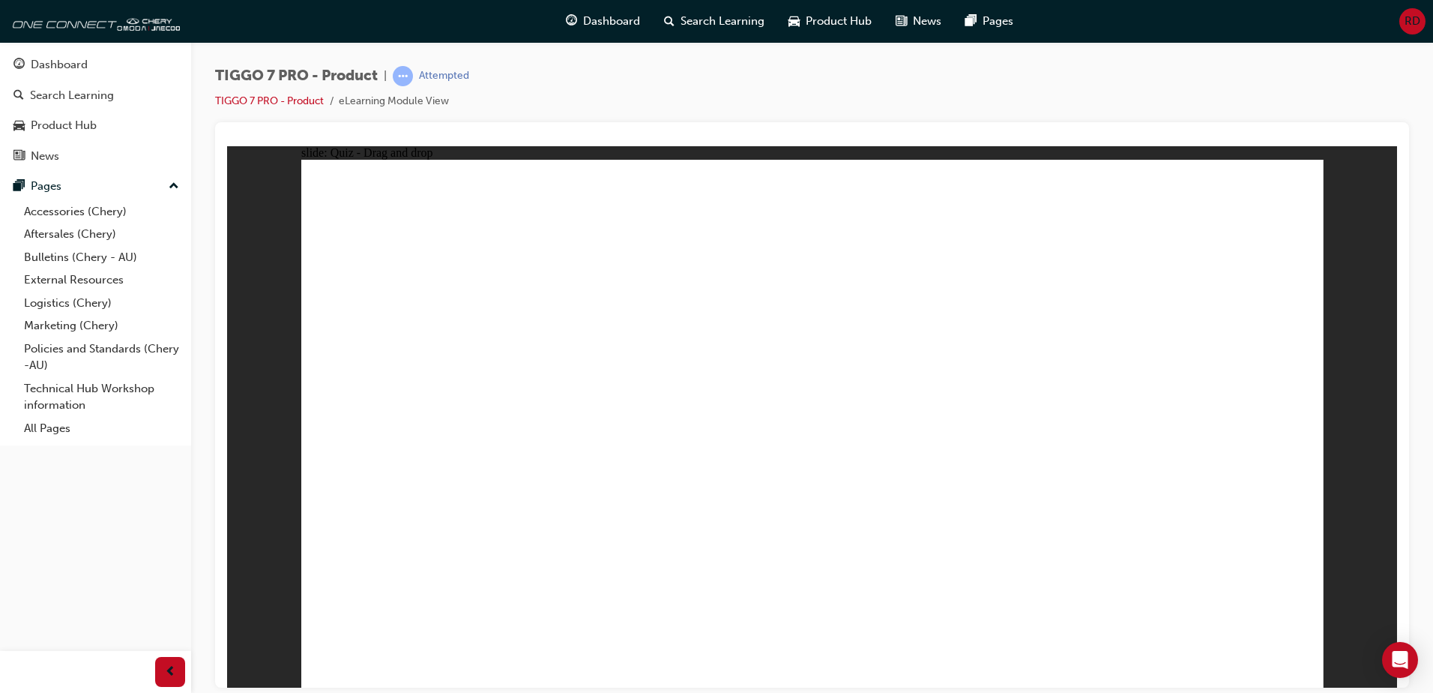
drag, startPoint x: 866, startPoint y: 326, endPoint x: 821, endPoint y: 456, distance: 137.2
drag, startPoint x: 968, startPoint y: 230, endPoint x: 611, endPoint y: 475, distance: 433.5
drag, startPoint x: 1058, startPoint y: 313, endPoint x: 1171, endPoint y: 447, distance: 176.0
drag, startPoint x: 1216, startPoint y: 225, endPoint x: 472, endPoint y: 468, distance: 783.1
drag, startPoint x: 832, startPoint y: 253, endPoint x: 1050, endPoint y: 459, distance: 300.6
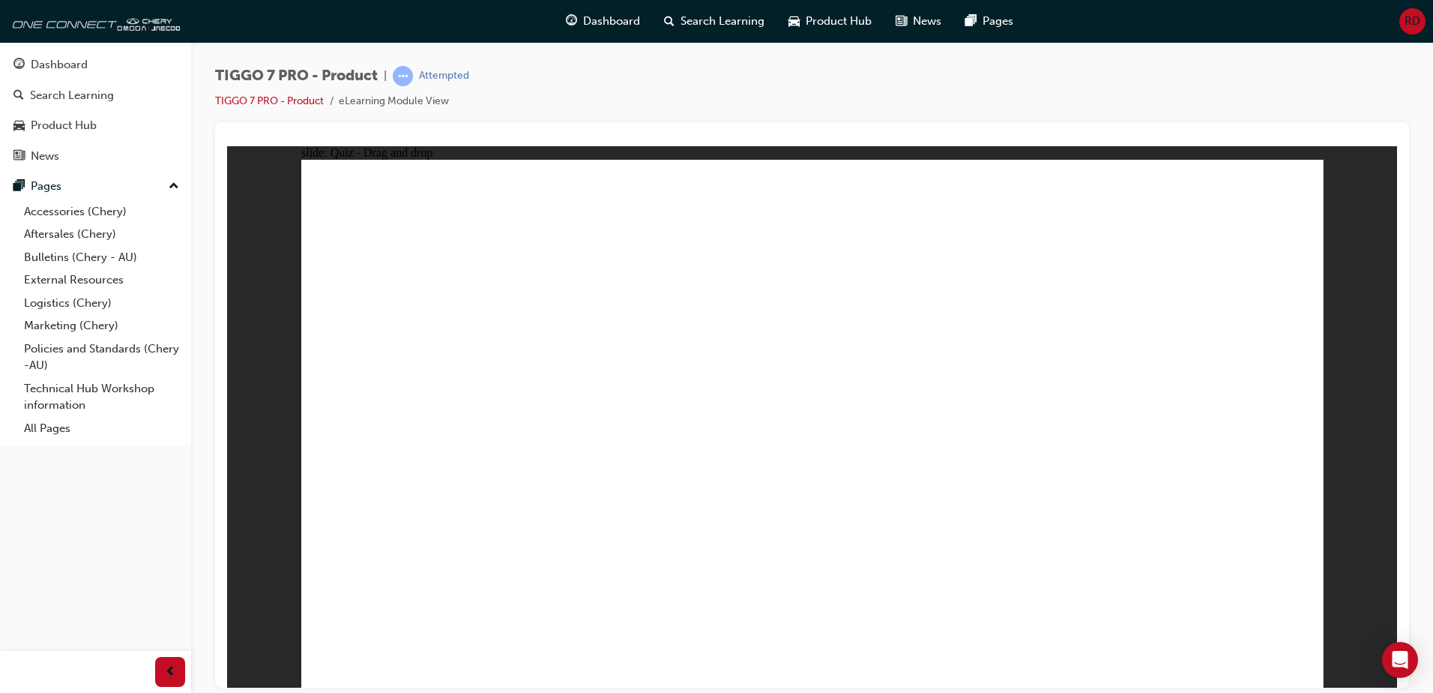
radio input "true"
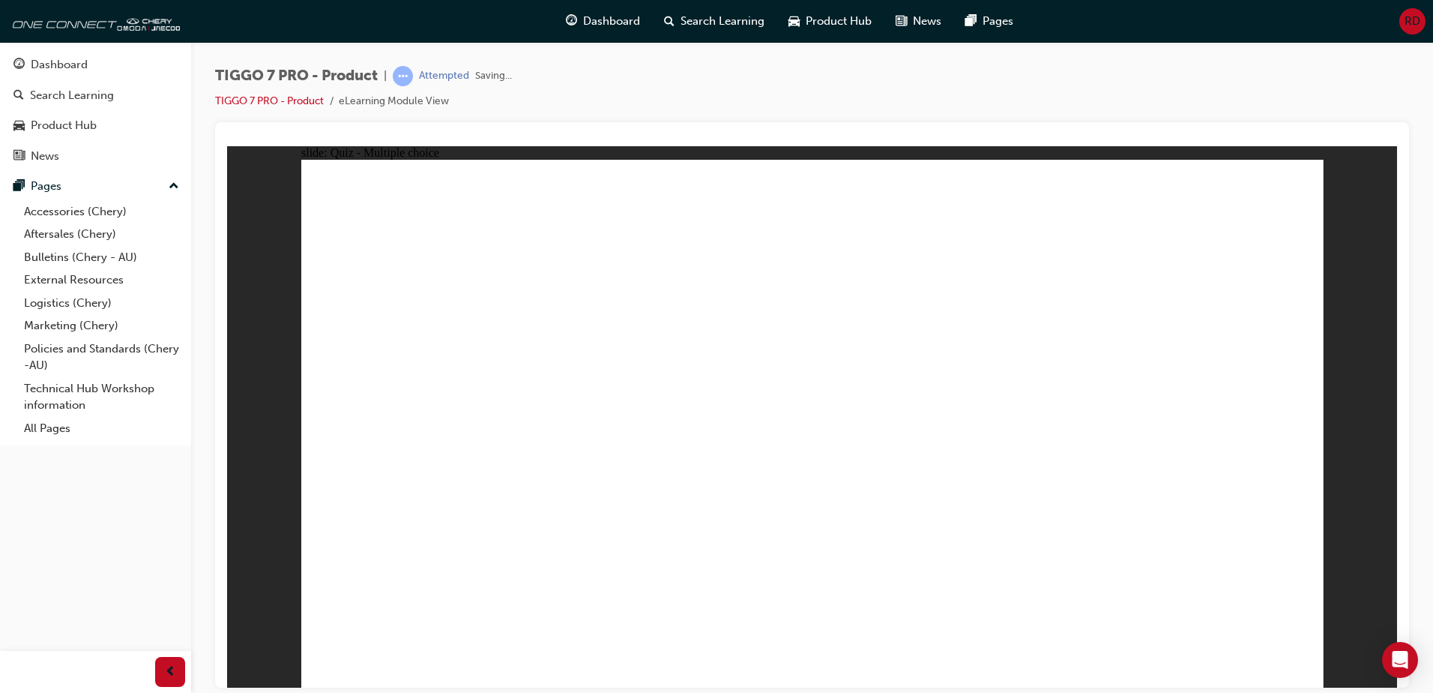
radio input "true"
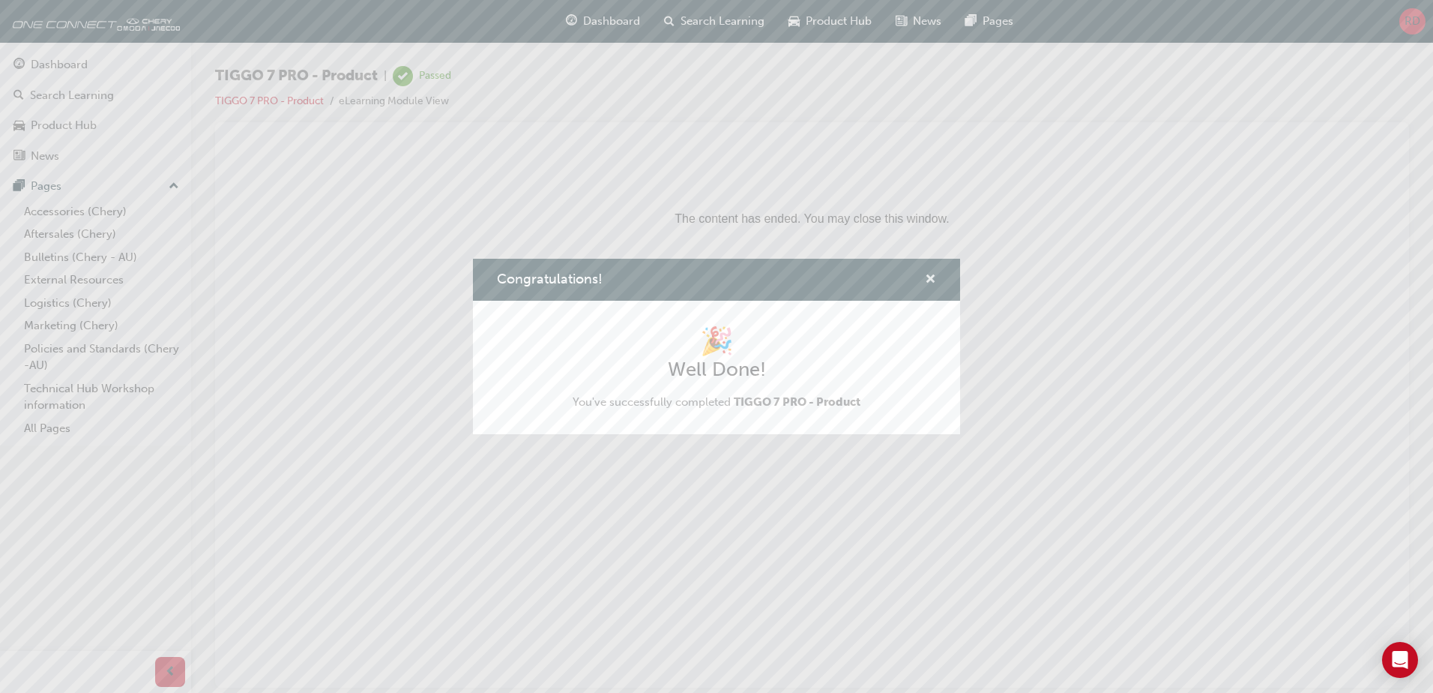
click at [931, 277] on span "cross-icon" at bounding box center [930, 280] width 11 height 13
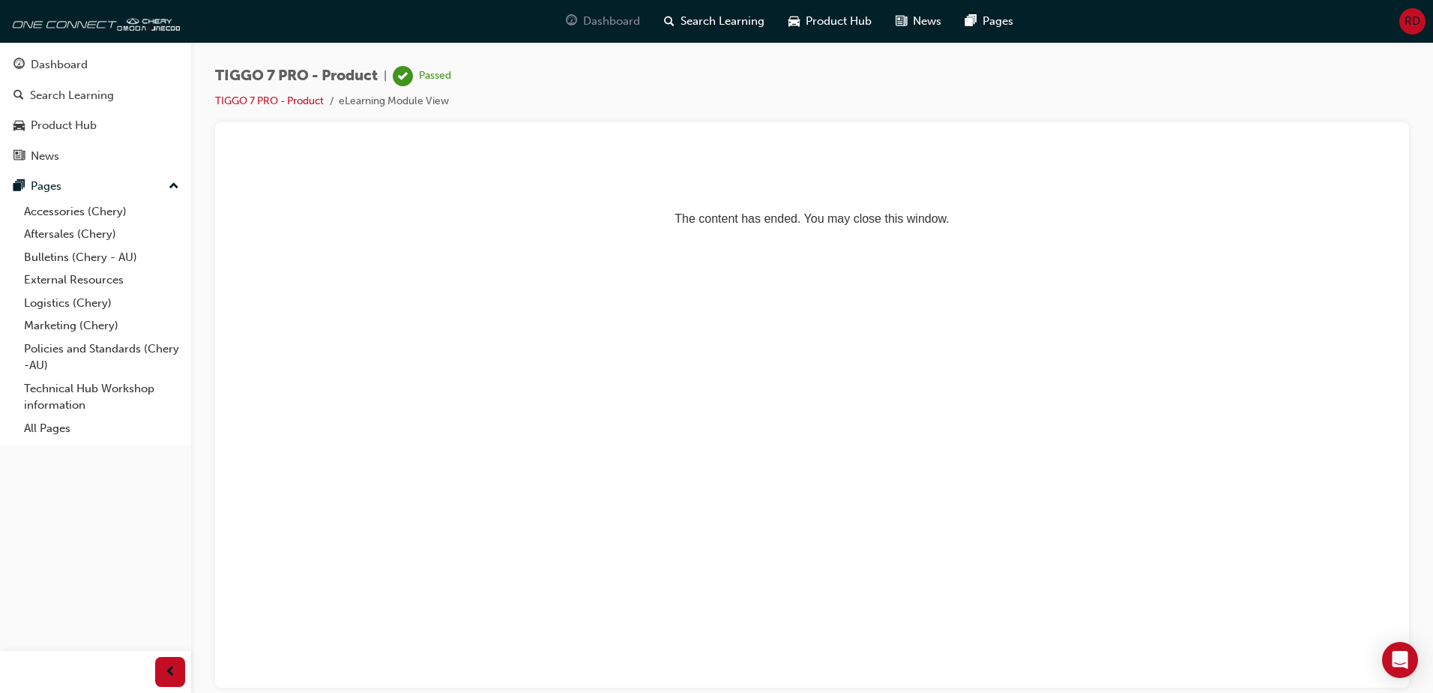
click at [594, 22] on span "Dashboard" at bounding box center [611, 21] width 57 height 17
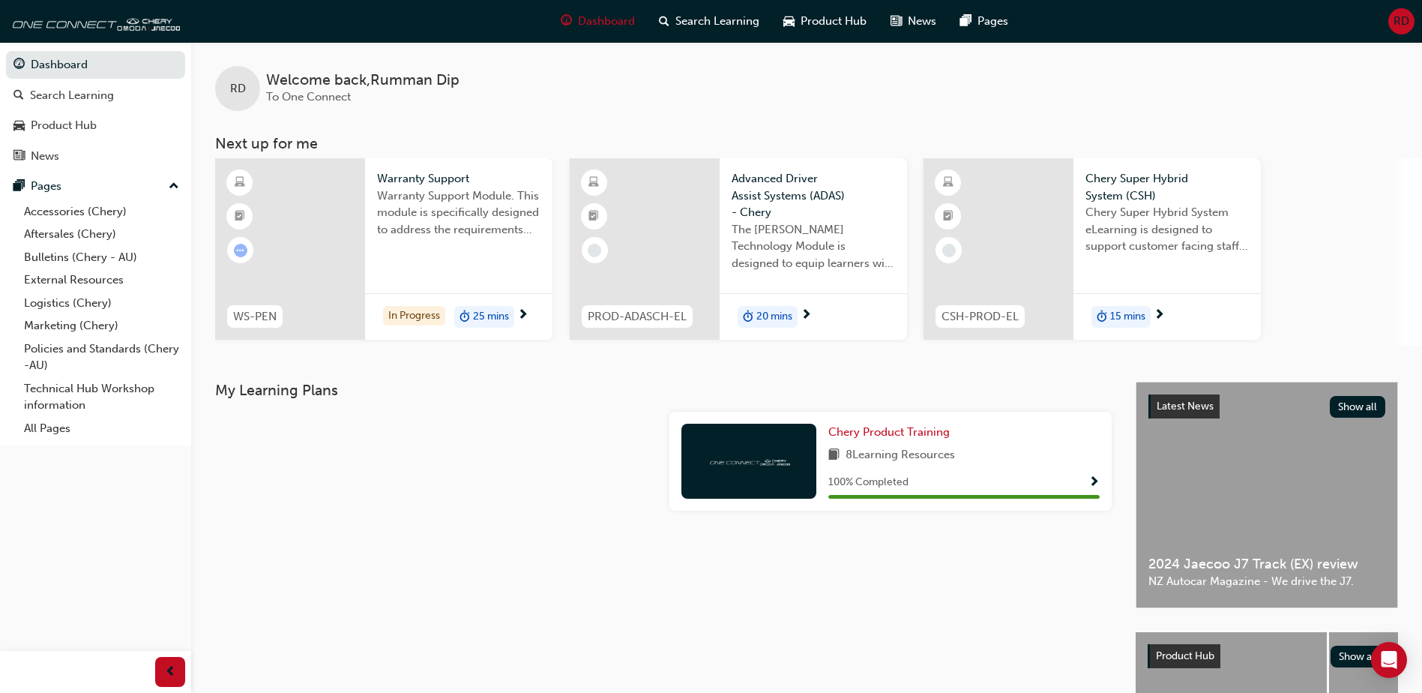
click at [458, 244] on div "Warranty Support Module. This module is specifically designed to address the re…" at bounding box center [458, 217] width 163 height 60
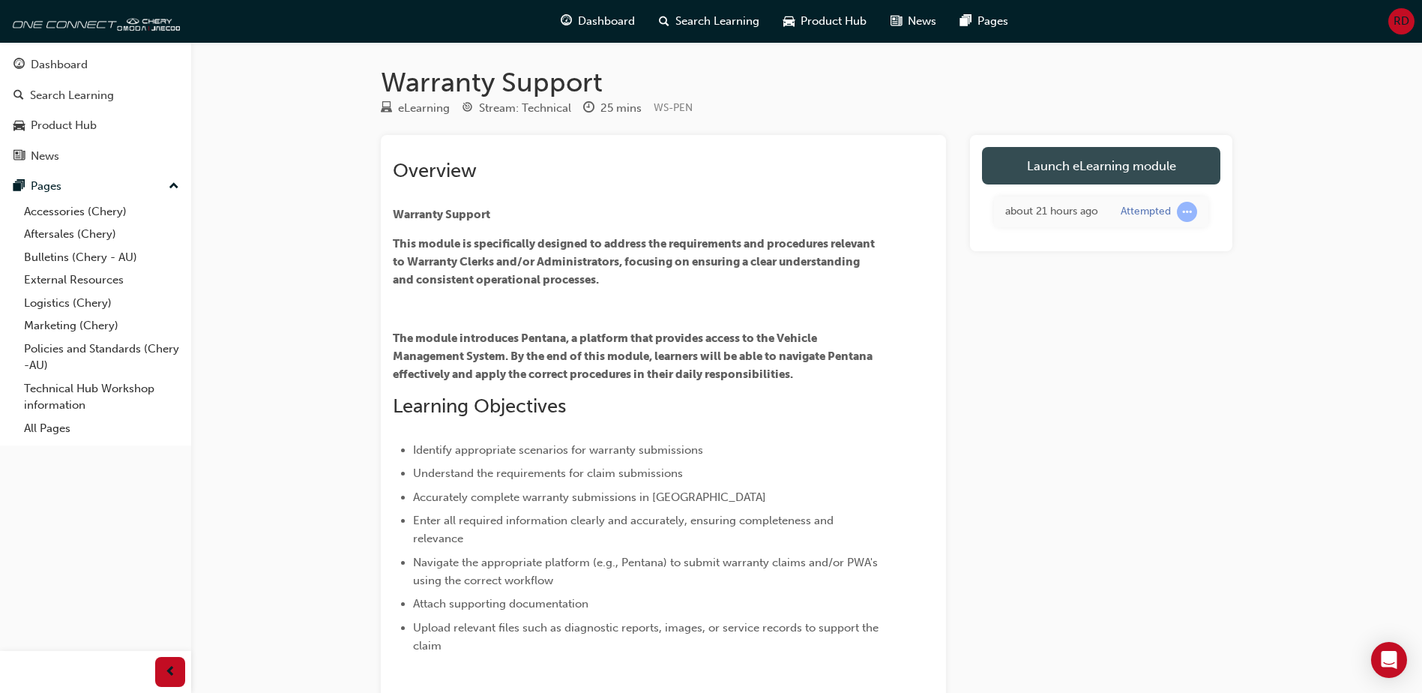
click at [1073, 172] on link "Launch eLearning module" at bounding box center [1101, 165] width 238 height 37
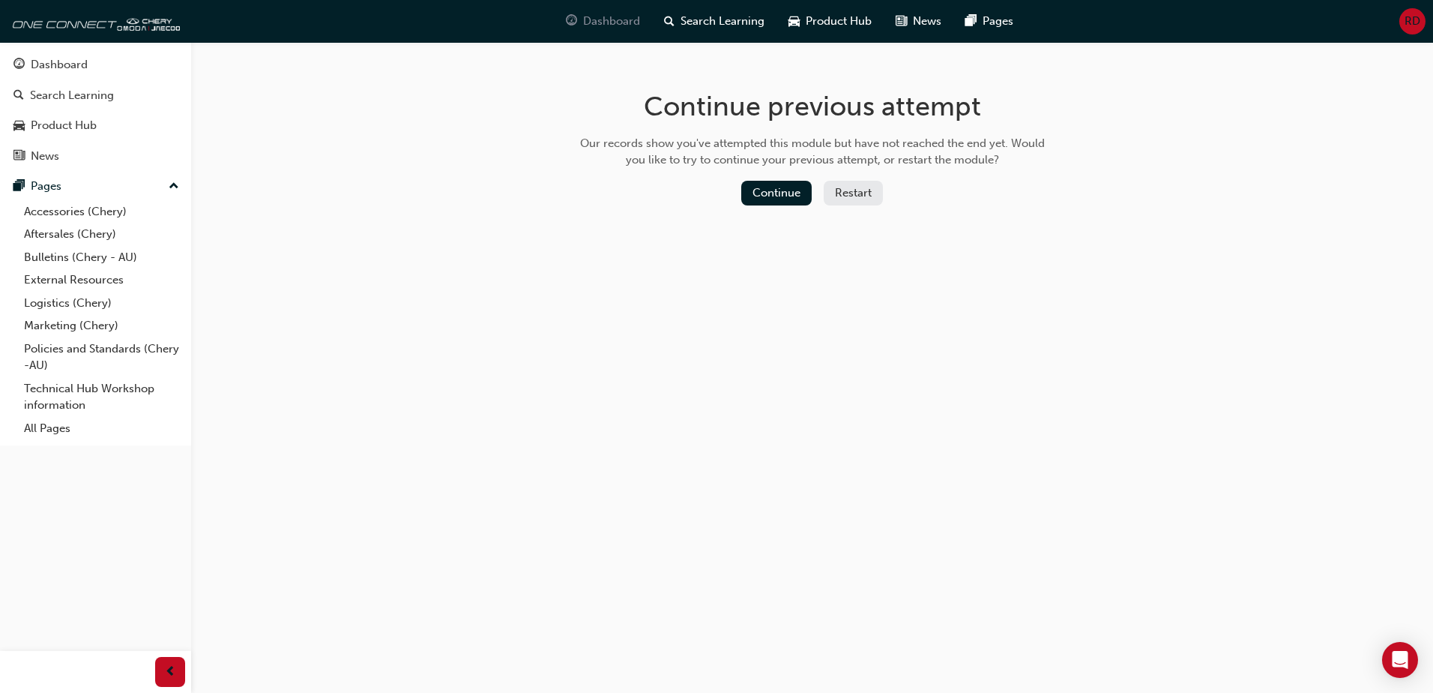
click at [608, 25] on span "Dashboard" at bounding box center [611, 21] width 57 height 17
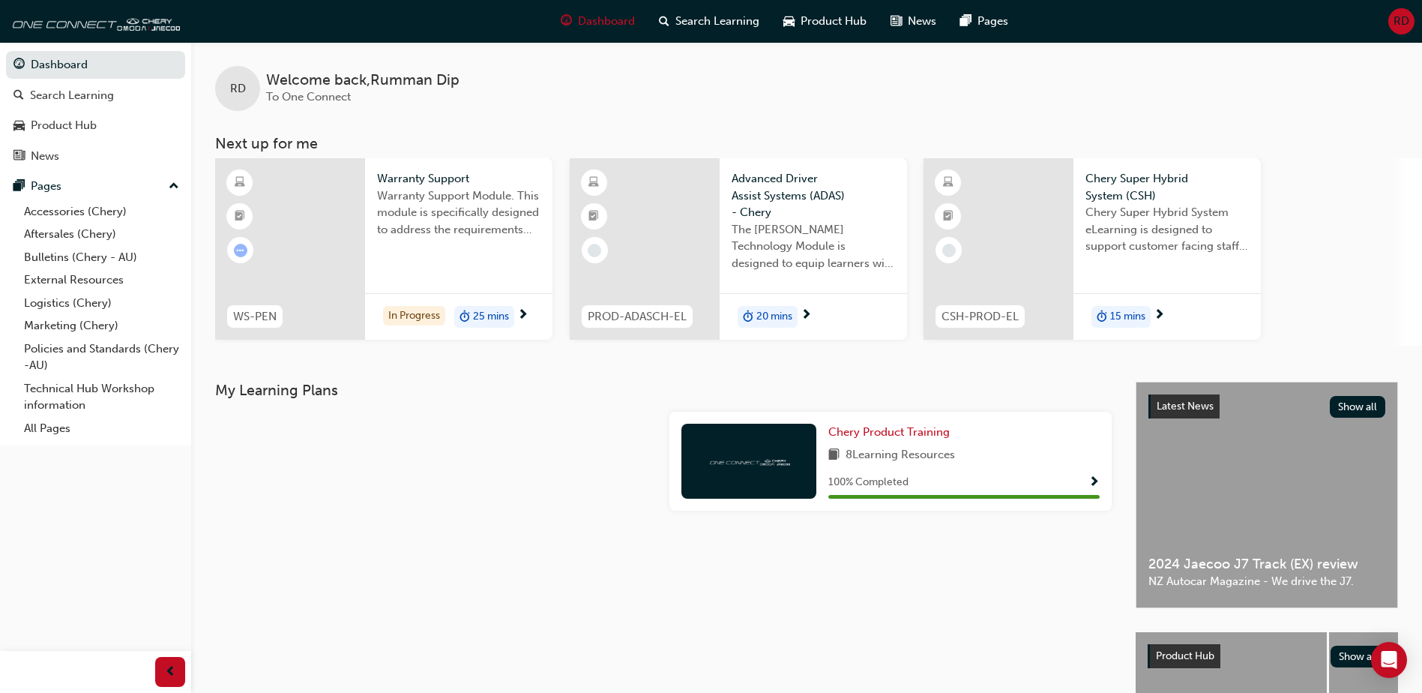
click at [444, 533] on div at bounding box center [436, 528] width 454 height 12
